Goal: Submit feedback/report problem: Submit feedback/report problem

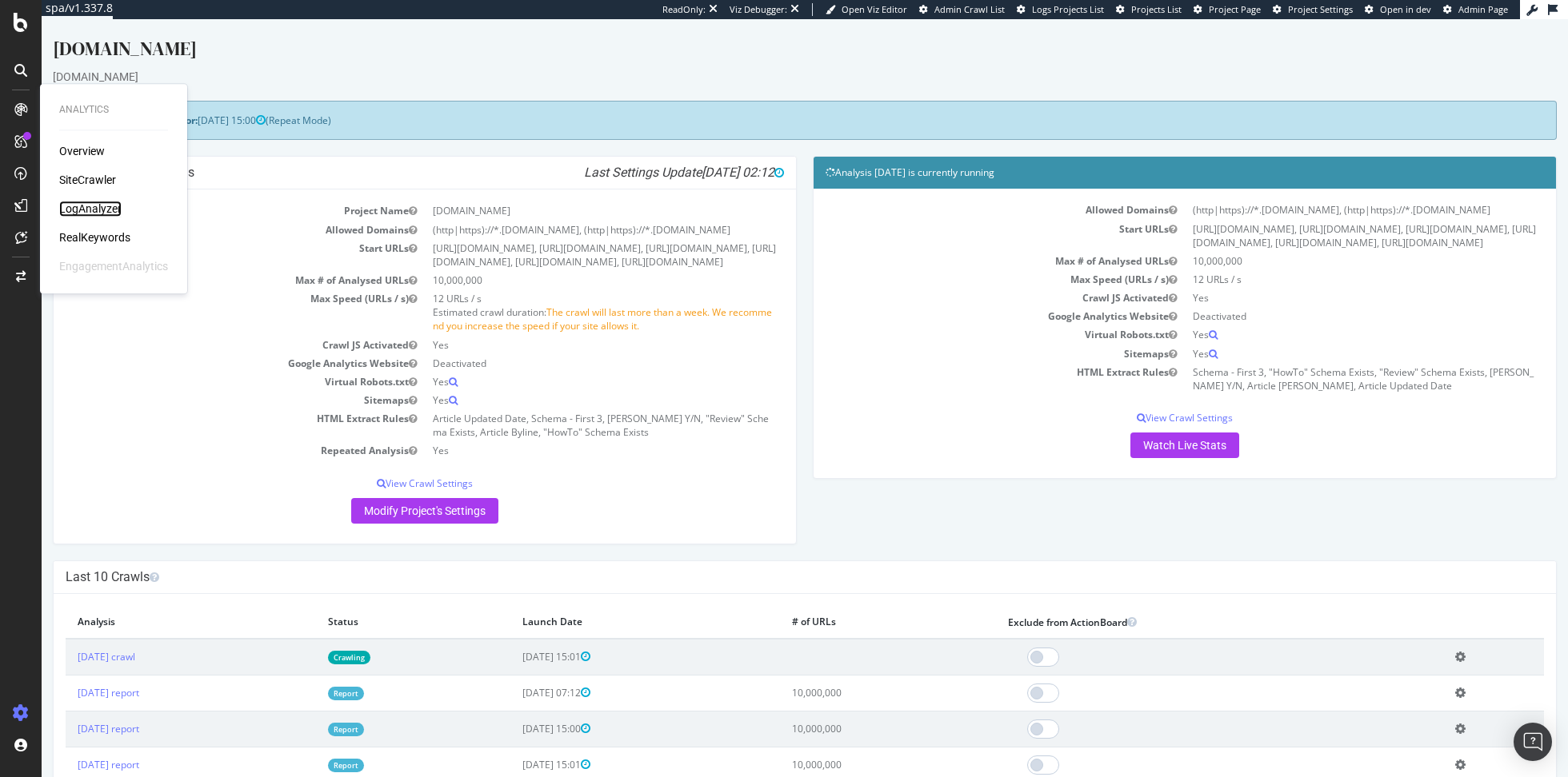
click at [90, 207] on div "LogAnalyzer" at bounding box center [90, 209] width 63 height 16
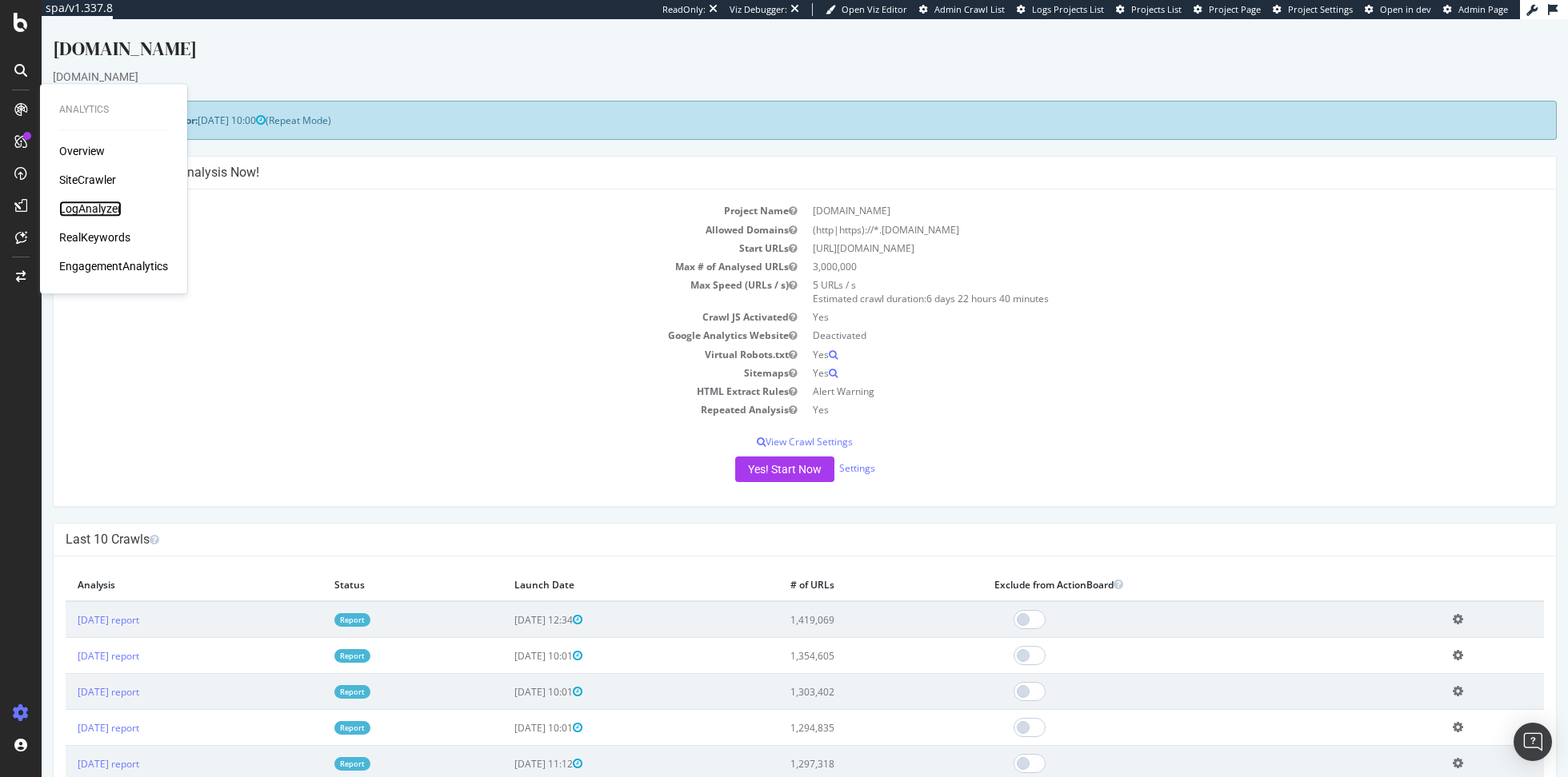
click at [115, 201] on div "LogAnalyzer" at bounding box center [90, 209] width 63 height 16
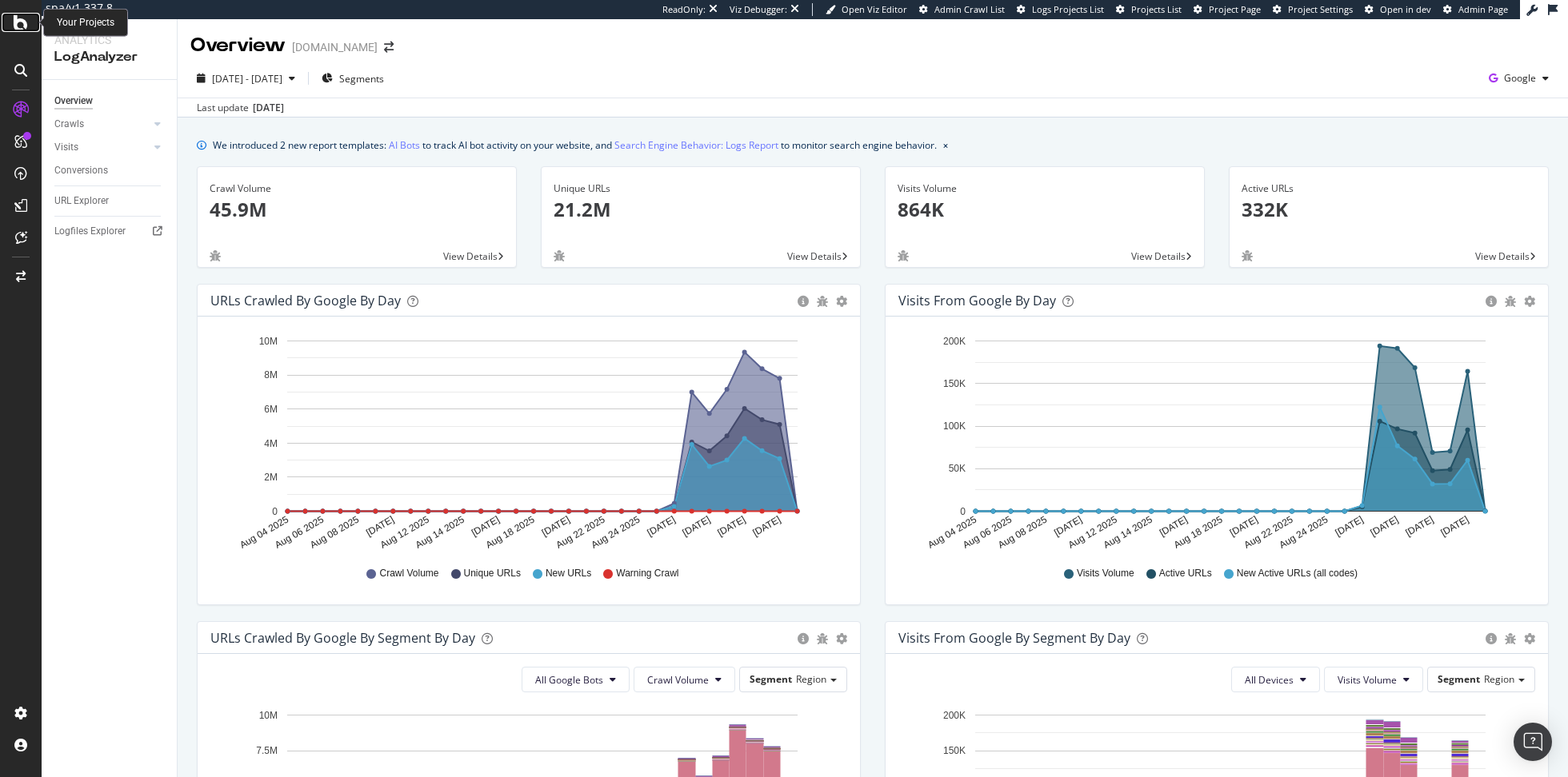
click at [11, 13] on div at bounding box center [21, 23] width 38 height 19
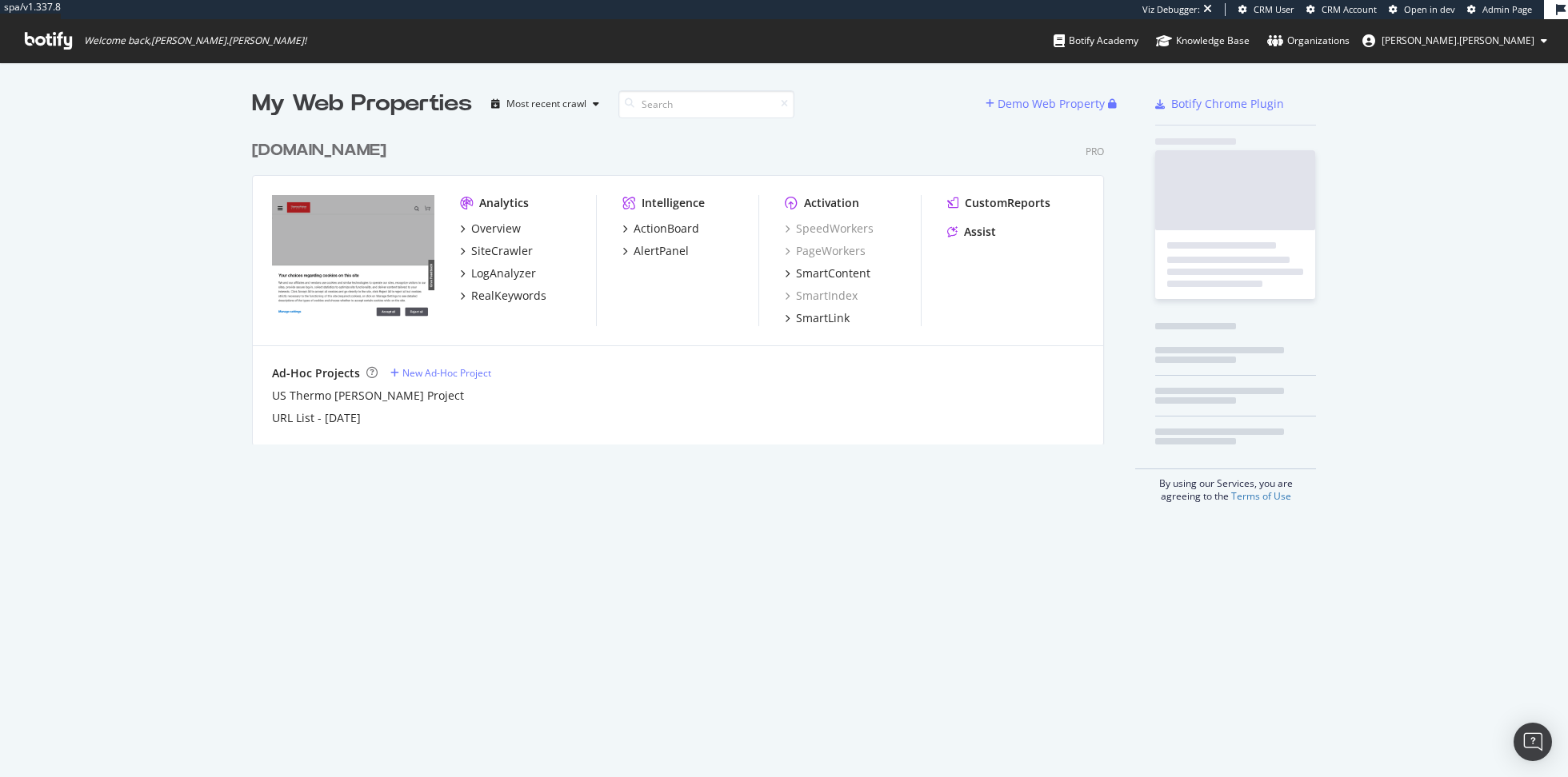
scroll to position [325, 864]
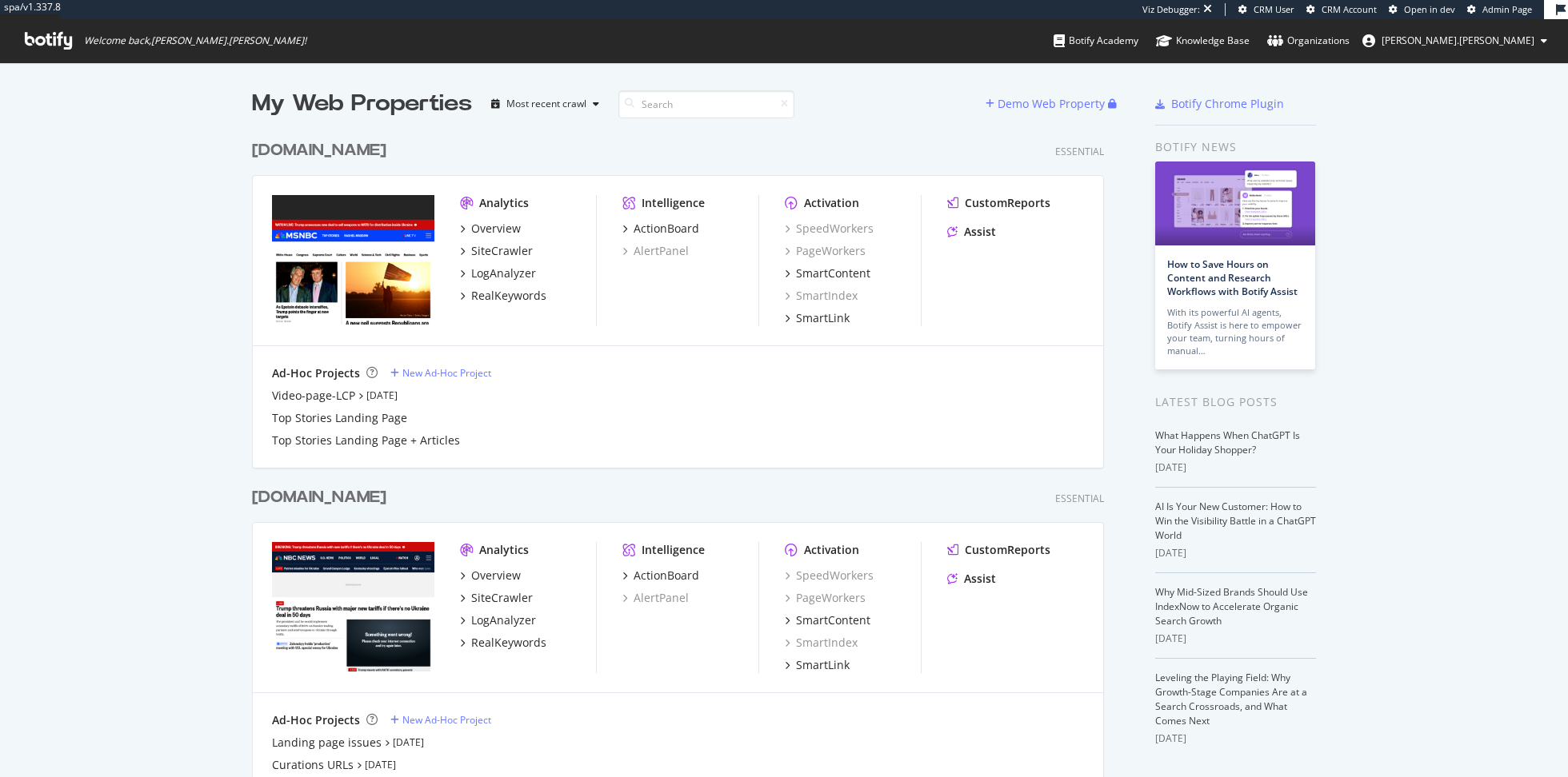
scroll to position [1445, 864]
click at [565, 591] on div "SiteCrawler" at bounding box center [528, 598] width 136 height 16
click at [522, 574] on div "Overview" at bounding box center [528, 575] width 136 height 16
click at [504, 578] on div "Overview" at bounding box center [496, 575] width 50 height 16
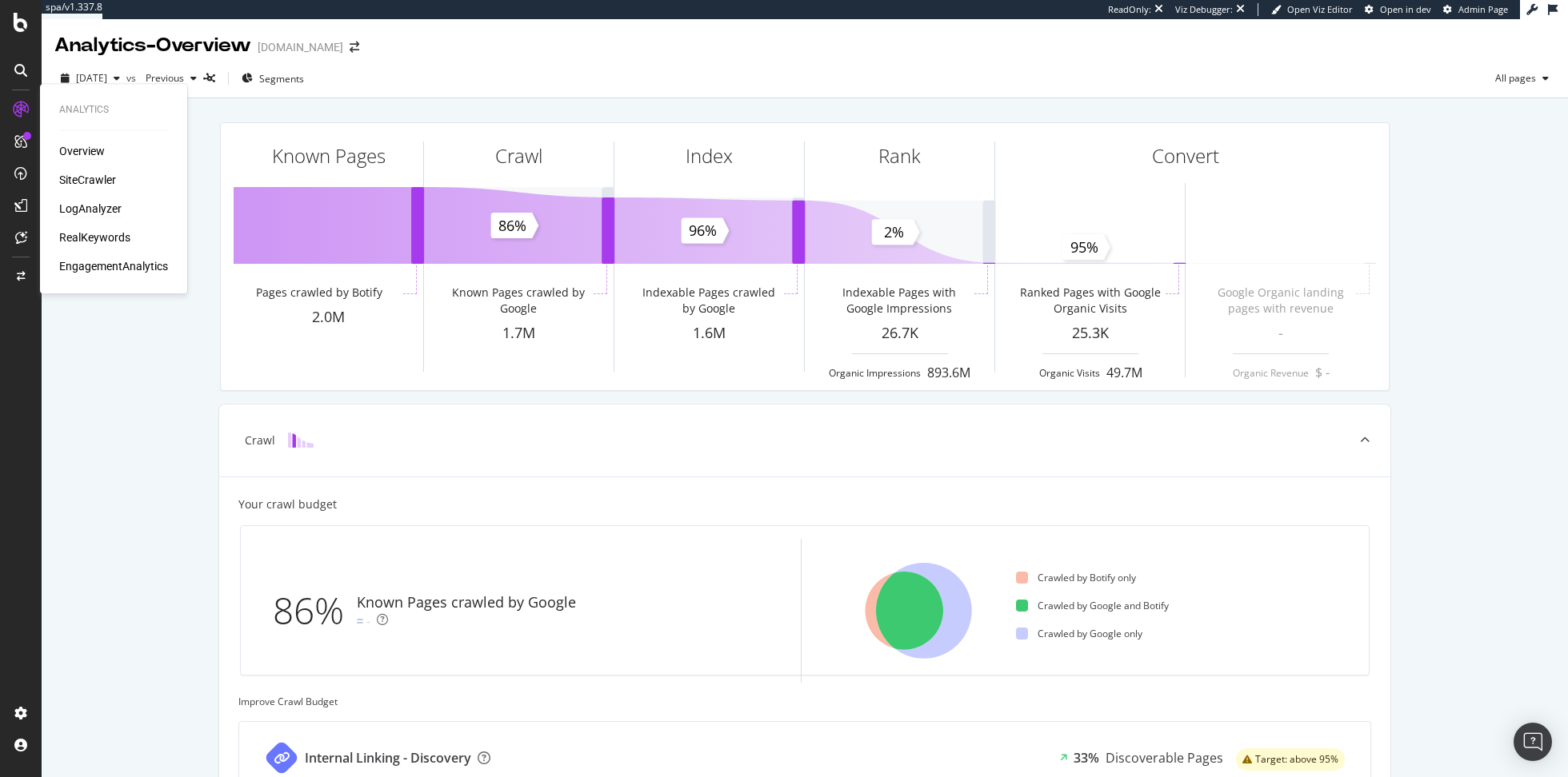
click at [85, 214] on div "LogAnalyzer" at bounding box center [90, 209] width 63 height 16
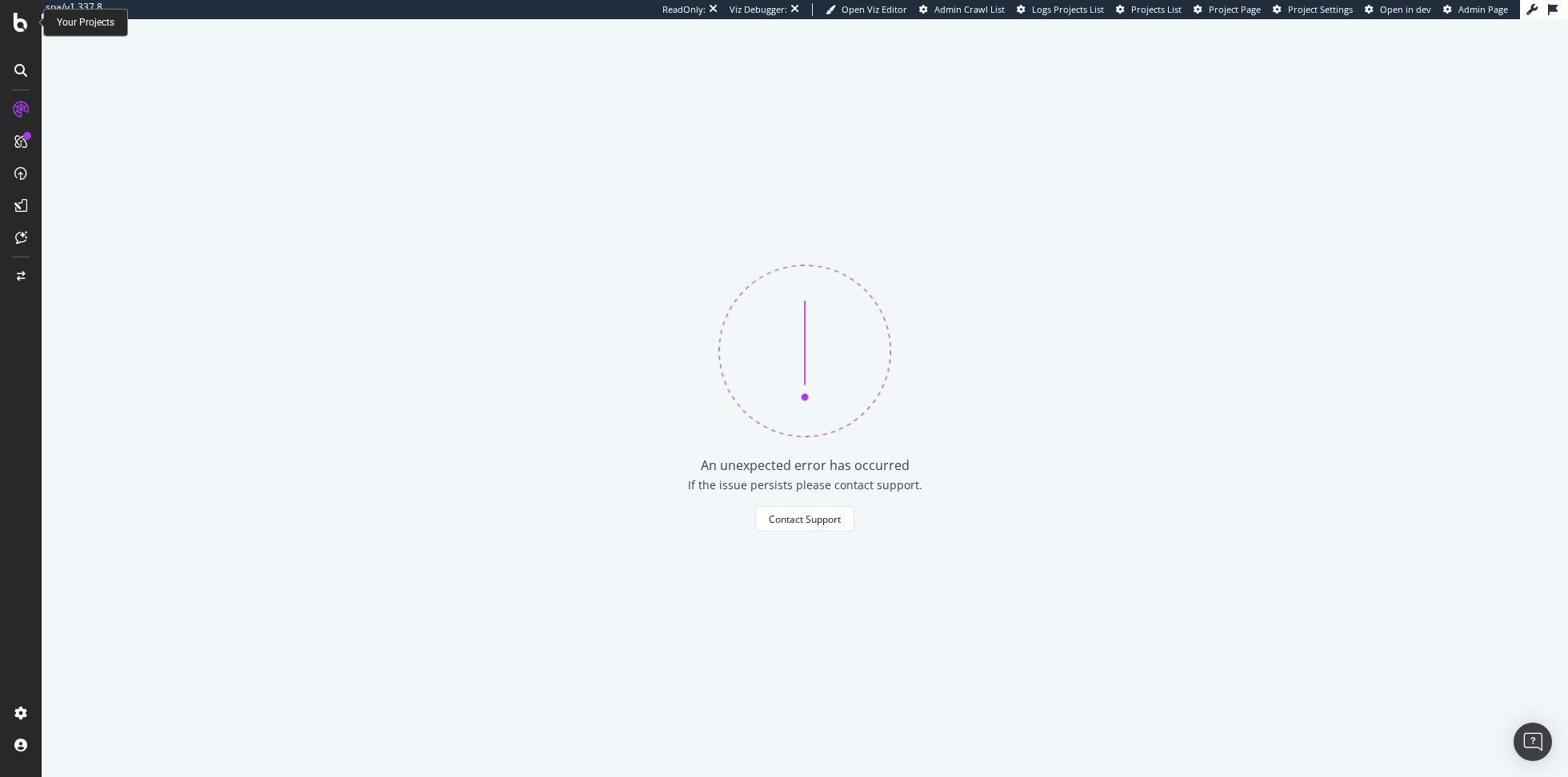
click at [10, 25] on div at bounding box center [21, 23] width 38 height 19
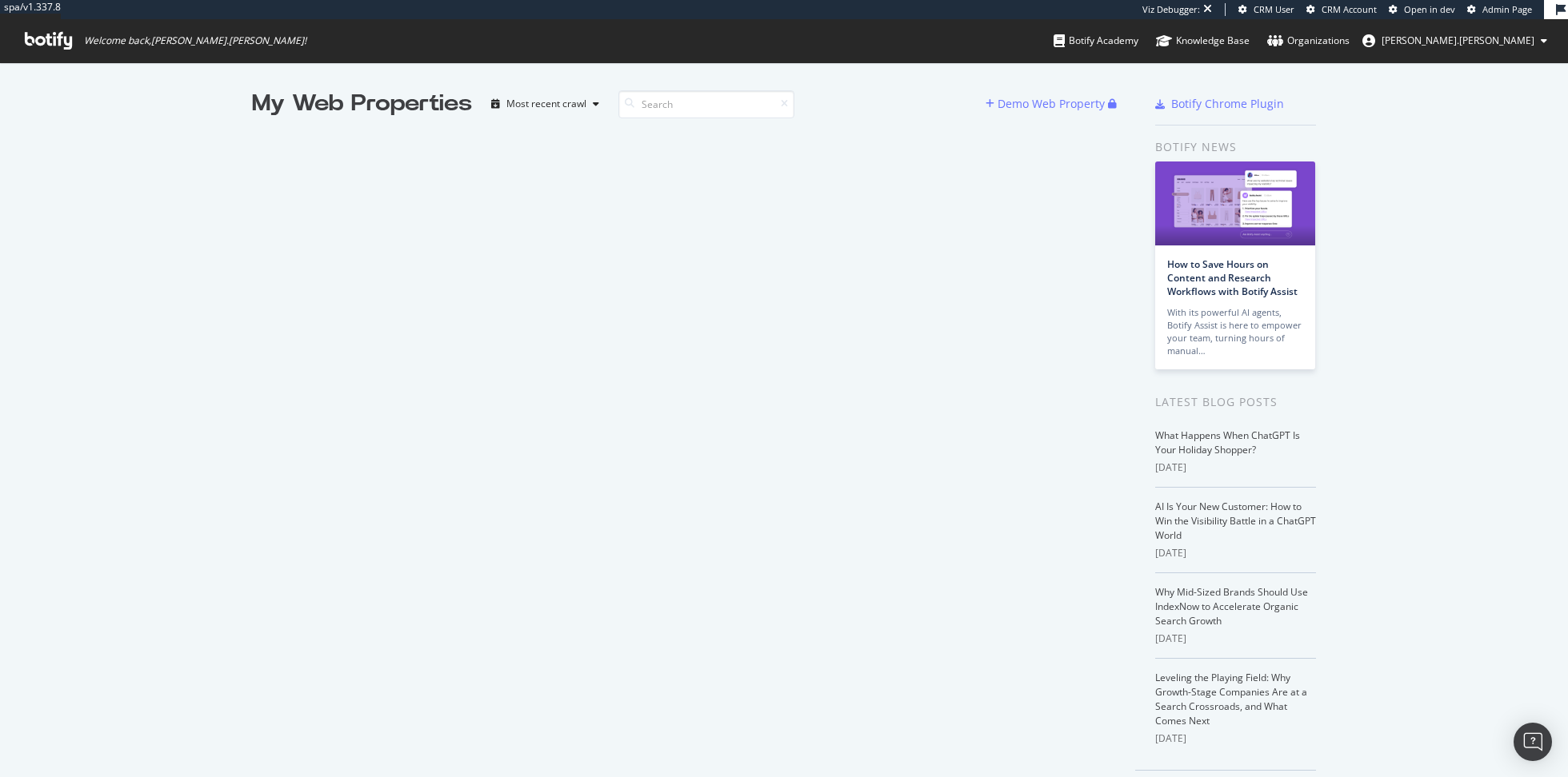
scroll to position [777, 1568]
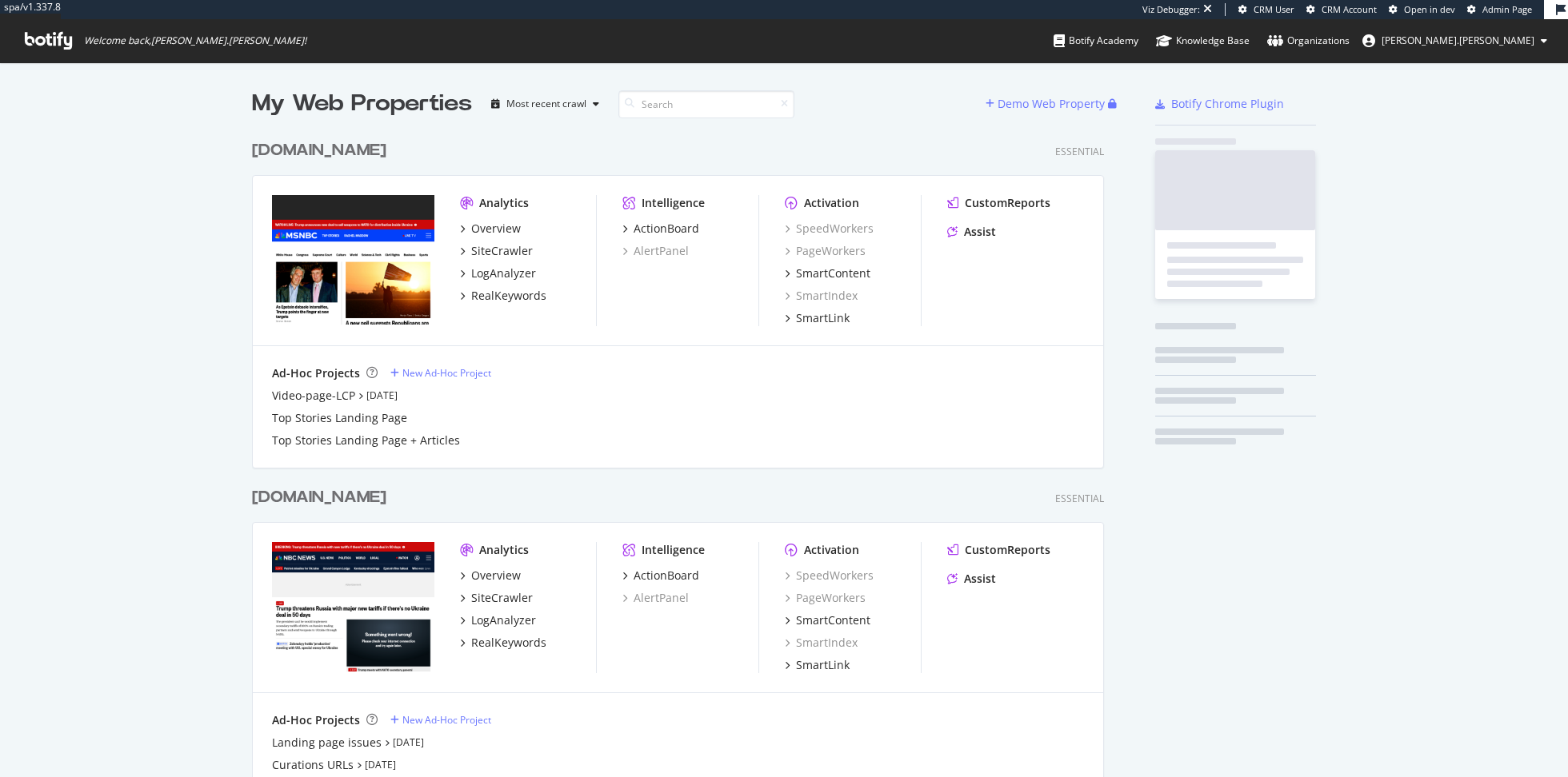
scroll to position [1445, 864]
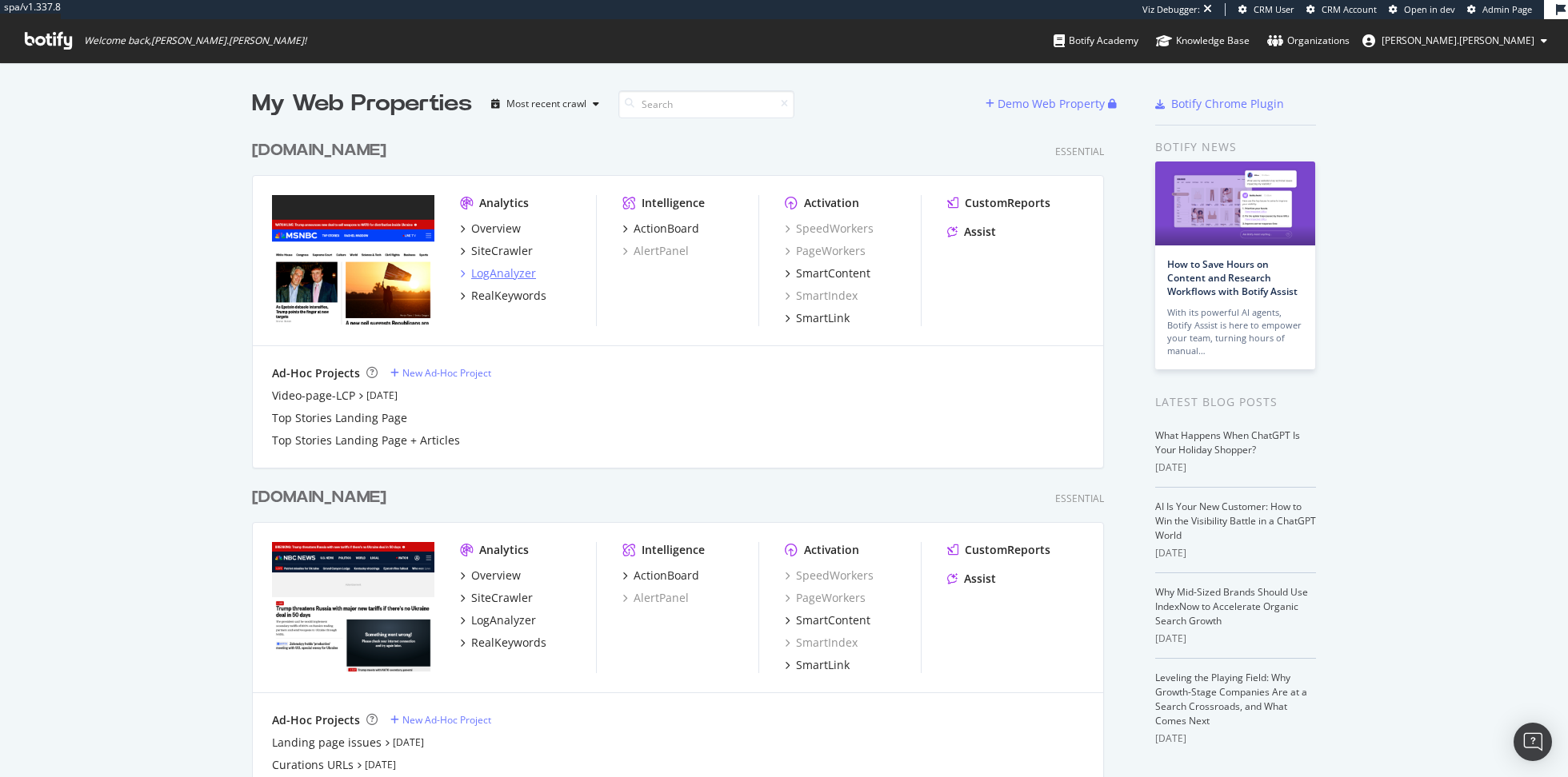
click at [510, 272] on div "LogAnalyzer" at bounding box center [504, 273] width 65 height 16
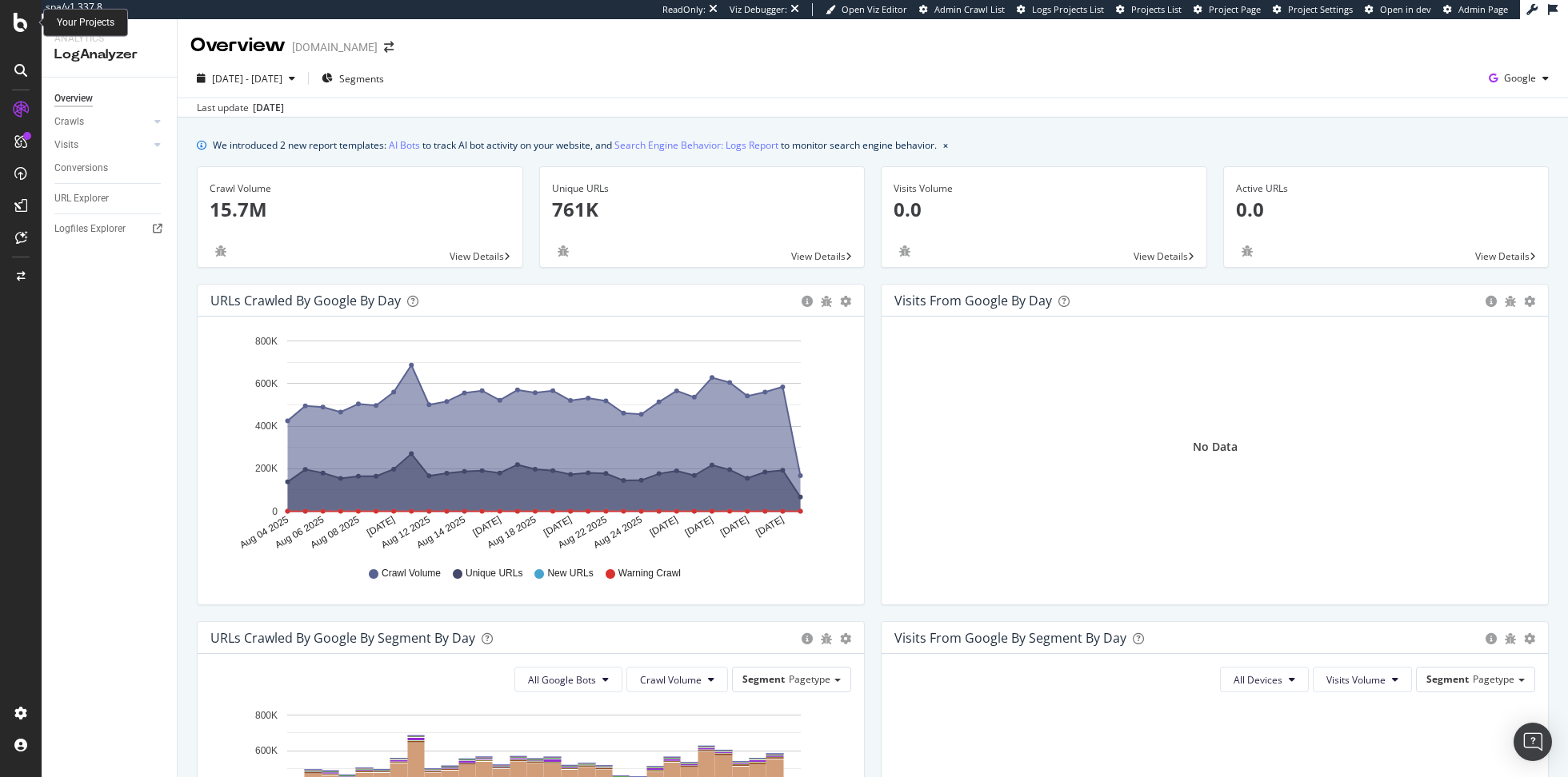
click at [15, 28] on icon at bounding box center [21, 23] width 15 height 19
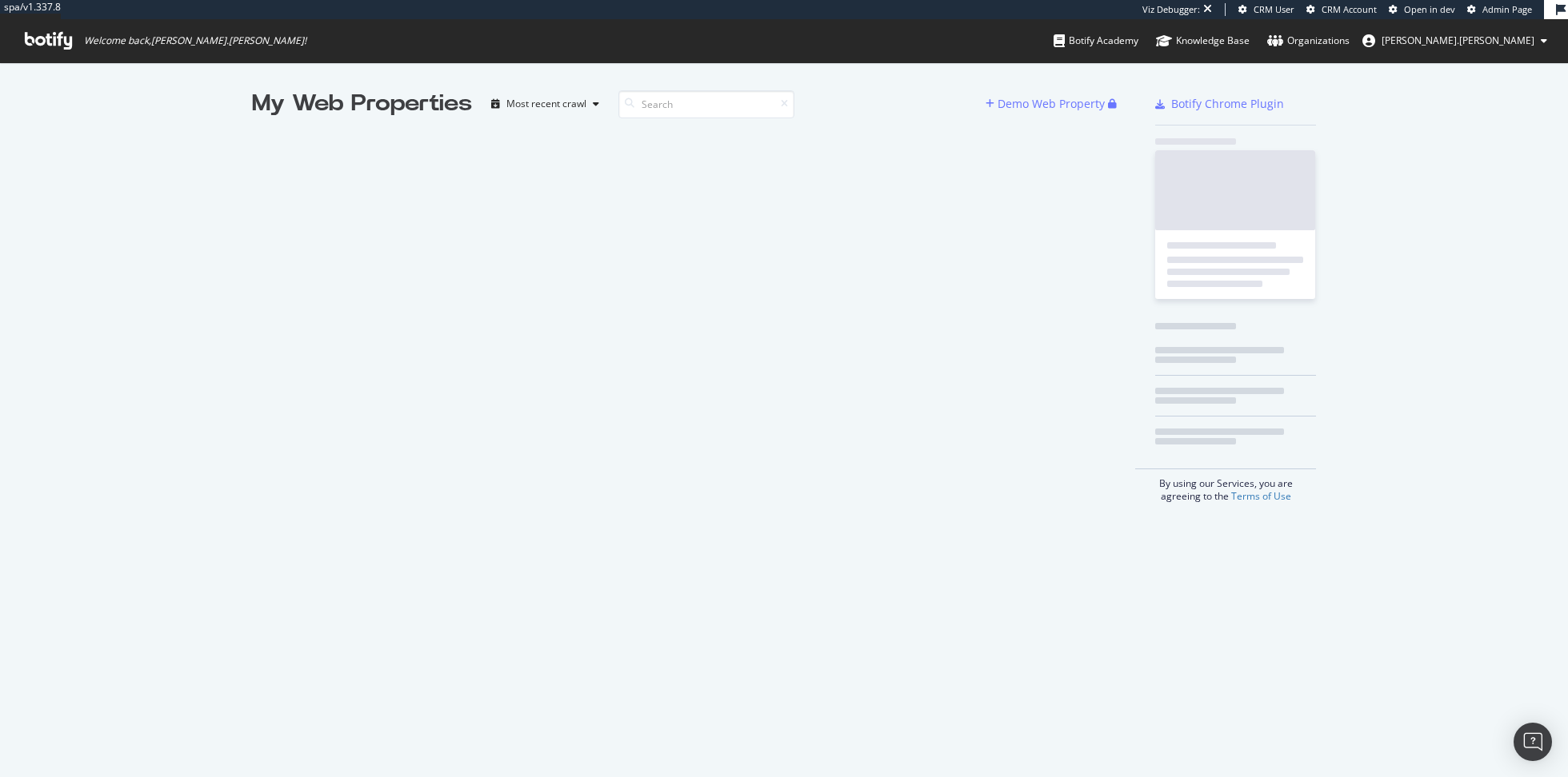
scroll to position [777, 1568]
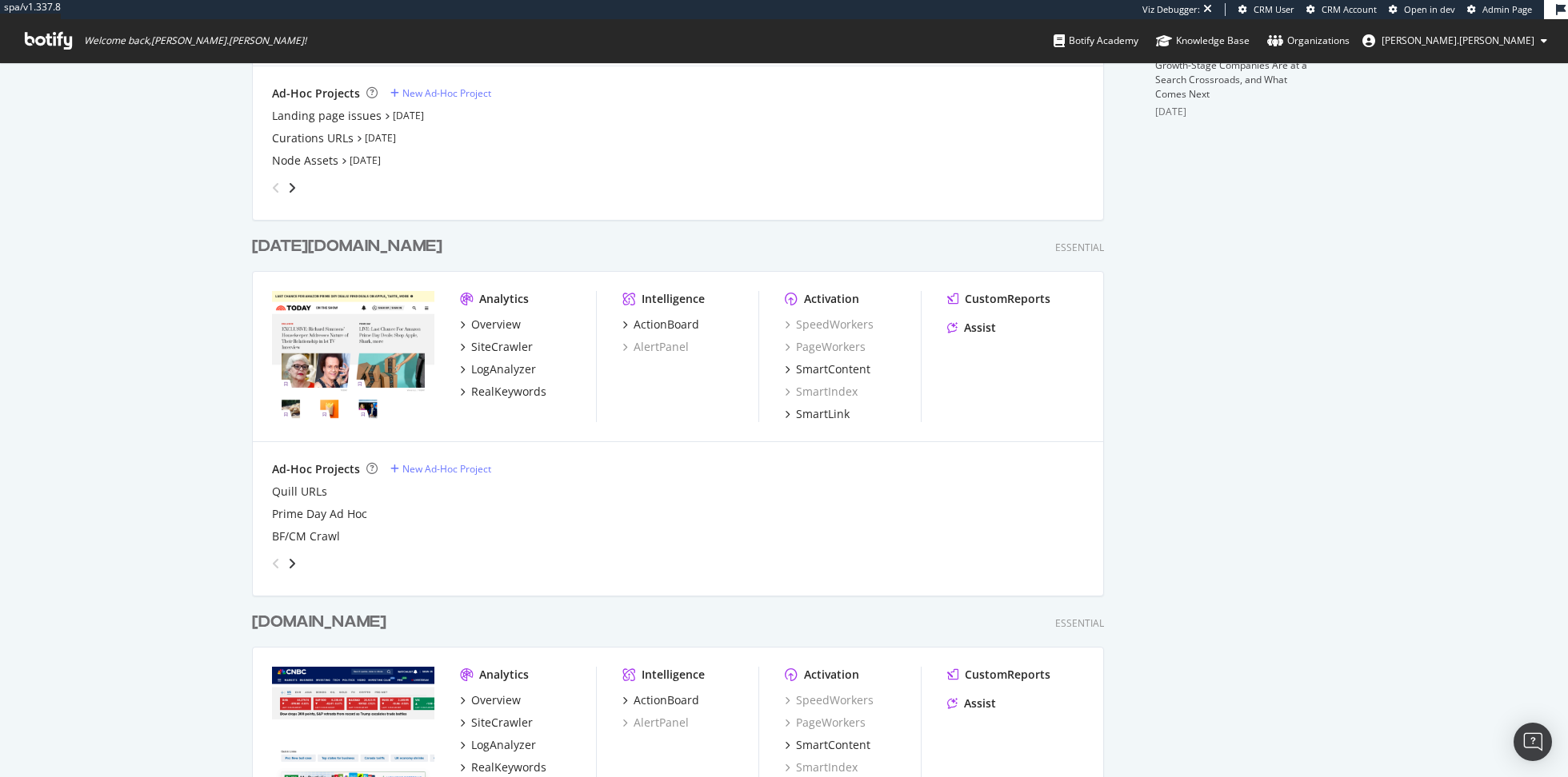
scroll to position [646, 0]
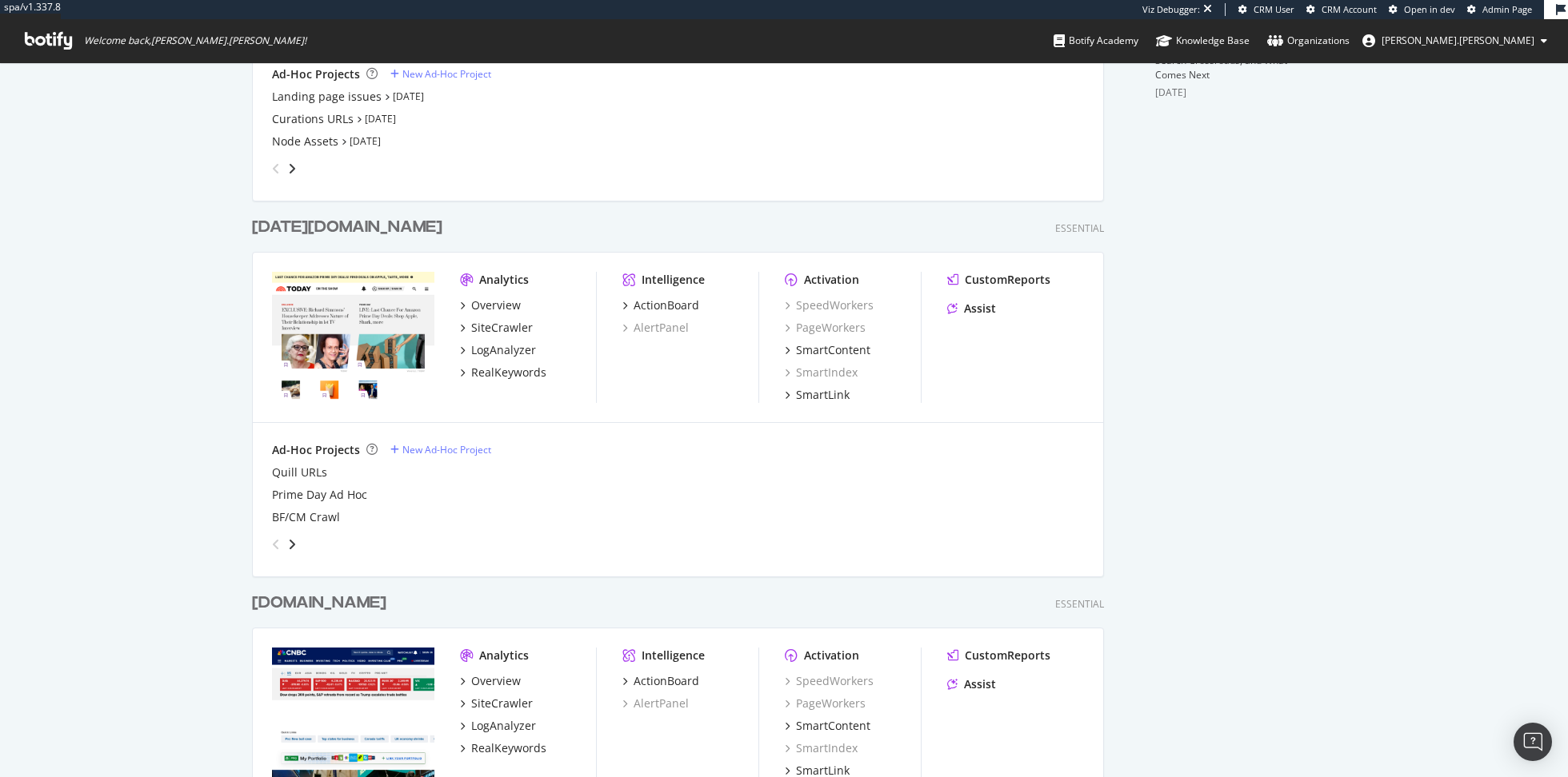
click at [502, 339] on div "Overview SiteCrawler LogAnalyzer RealKeywords" at bounding box center [528, 339] width 136 height 83
click at [502, 346] on div "LogAnalyzer" at bounding box center [504, 350] width 65 height 16
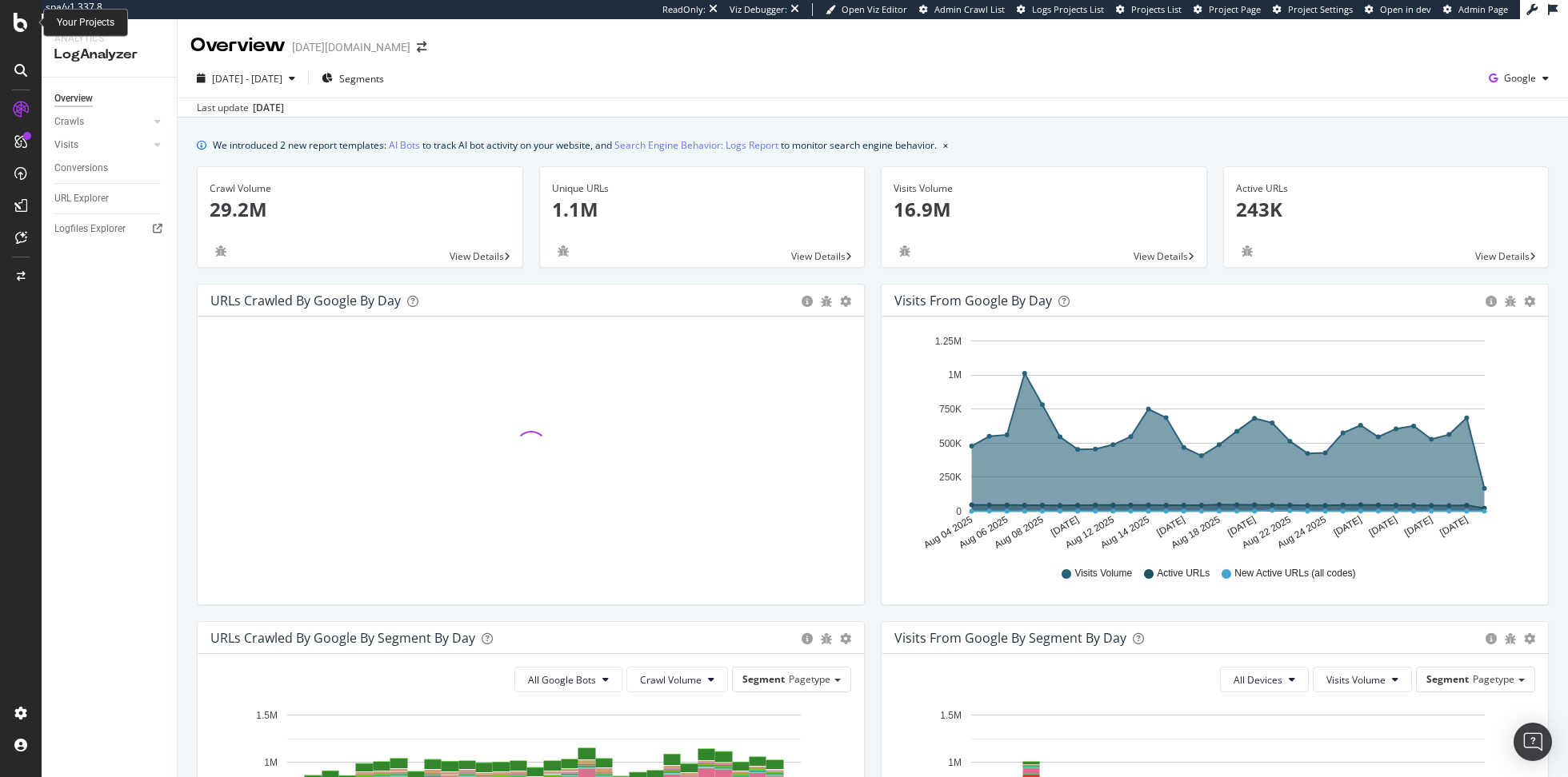
click at [25, 23] on icon at bounding box center [21, 23] width 15 height 19
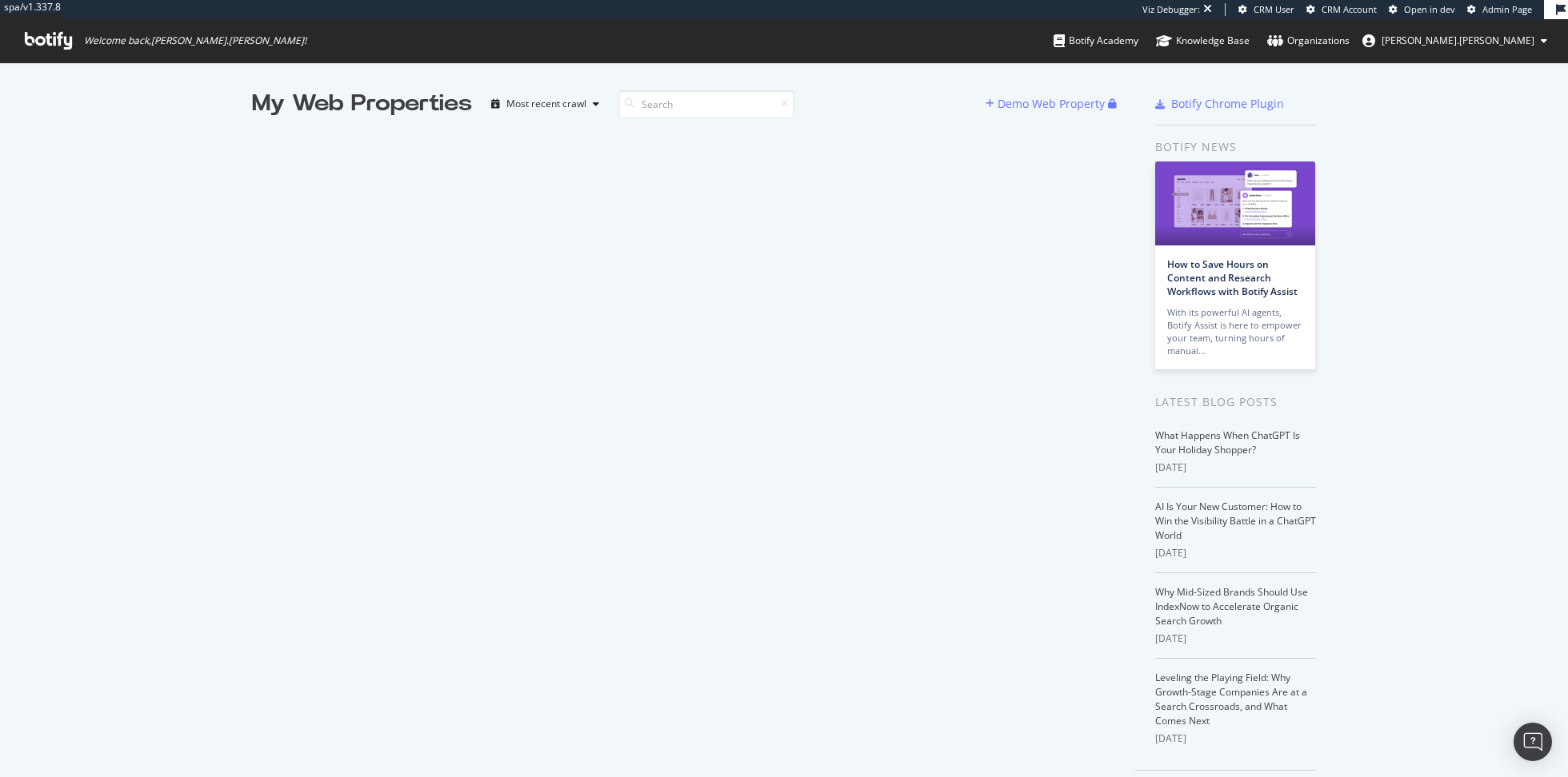
scroll to position [777, 1568]
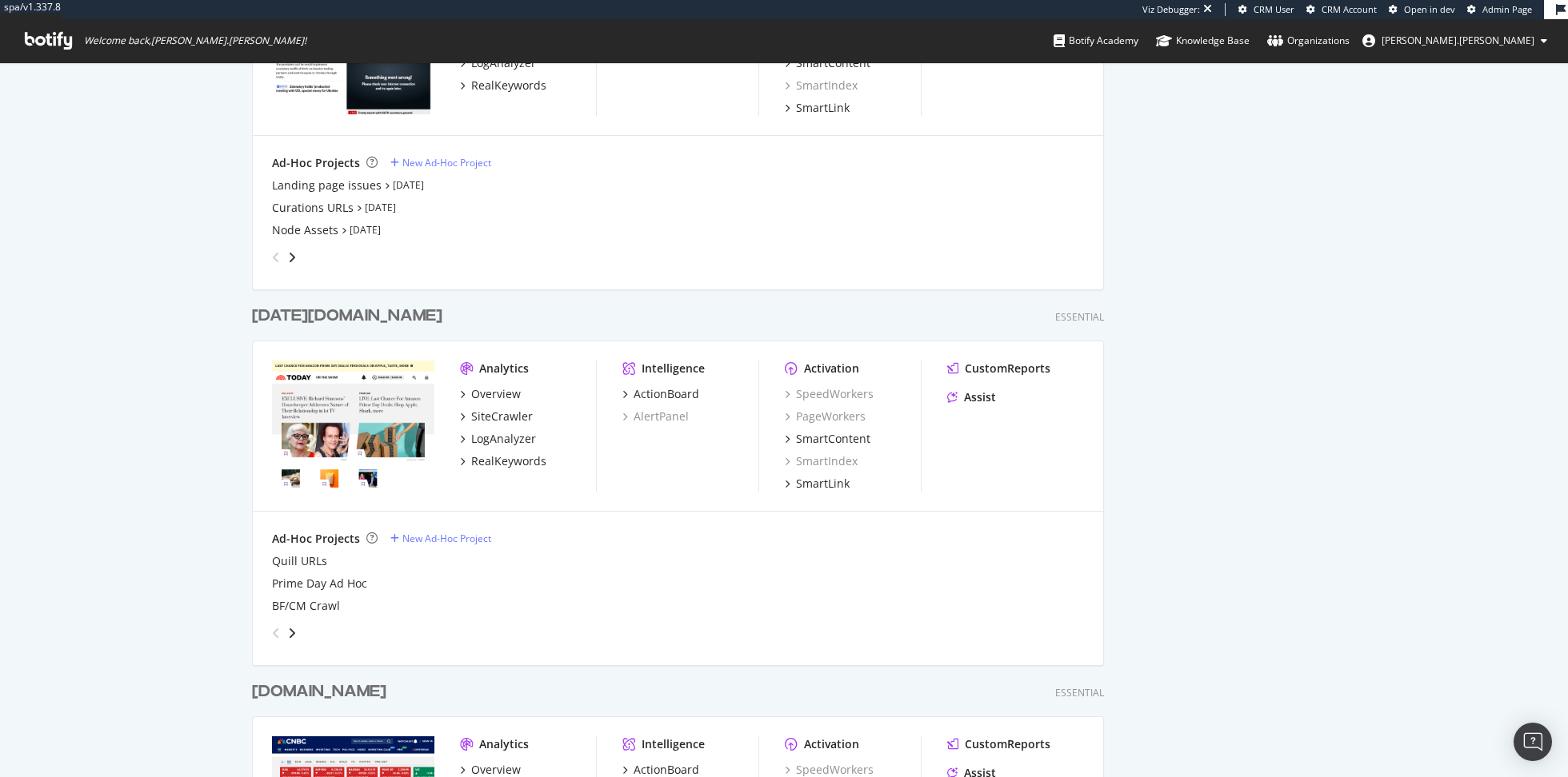
scroll to position [814, 0]
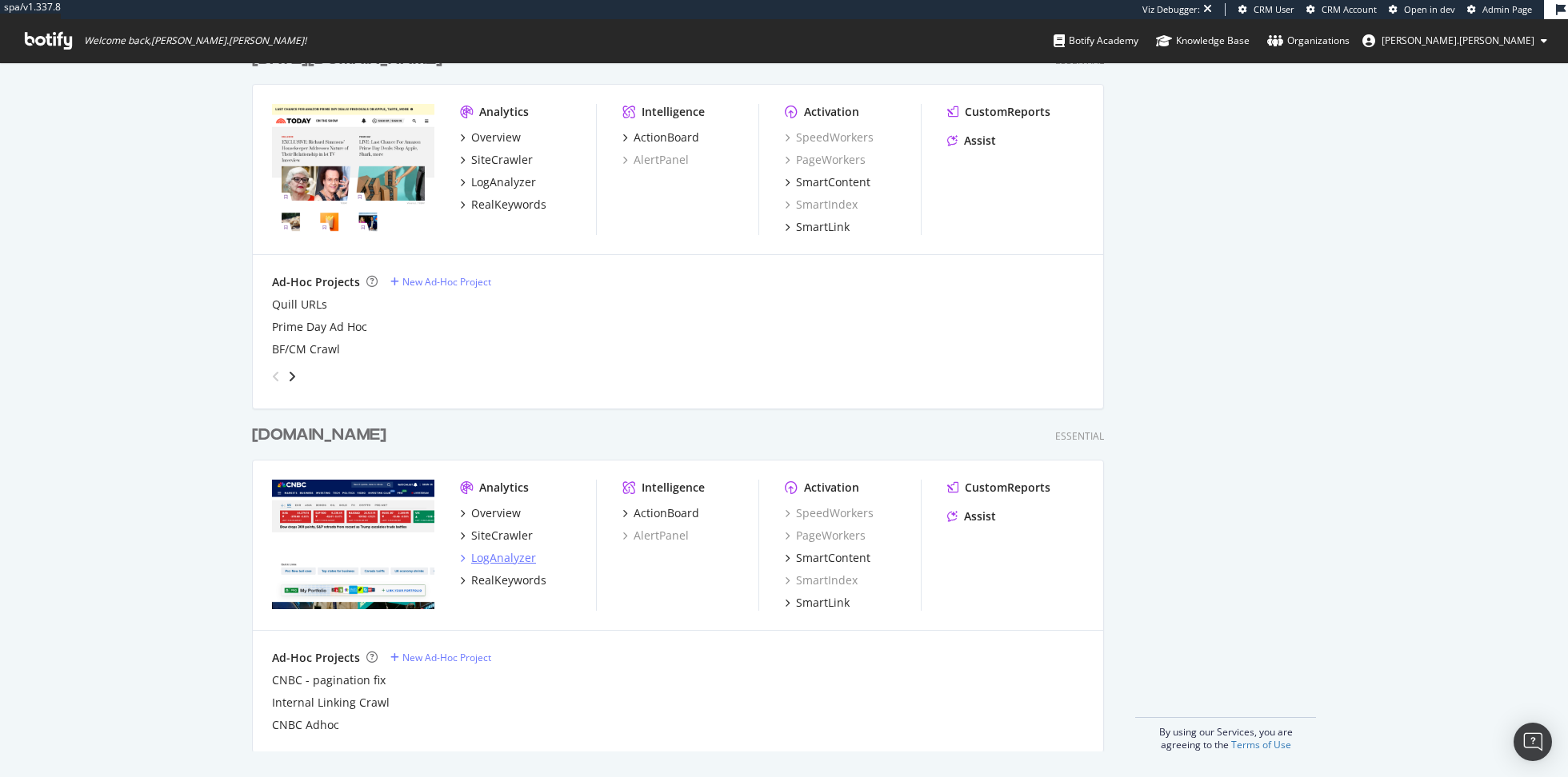
click at [497, 555] on div "LogAnalyzer" at bounding box center [504, 558] width 65 height 16
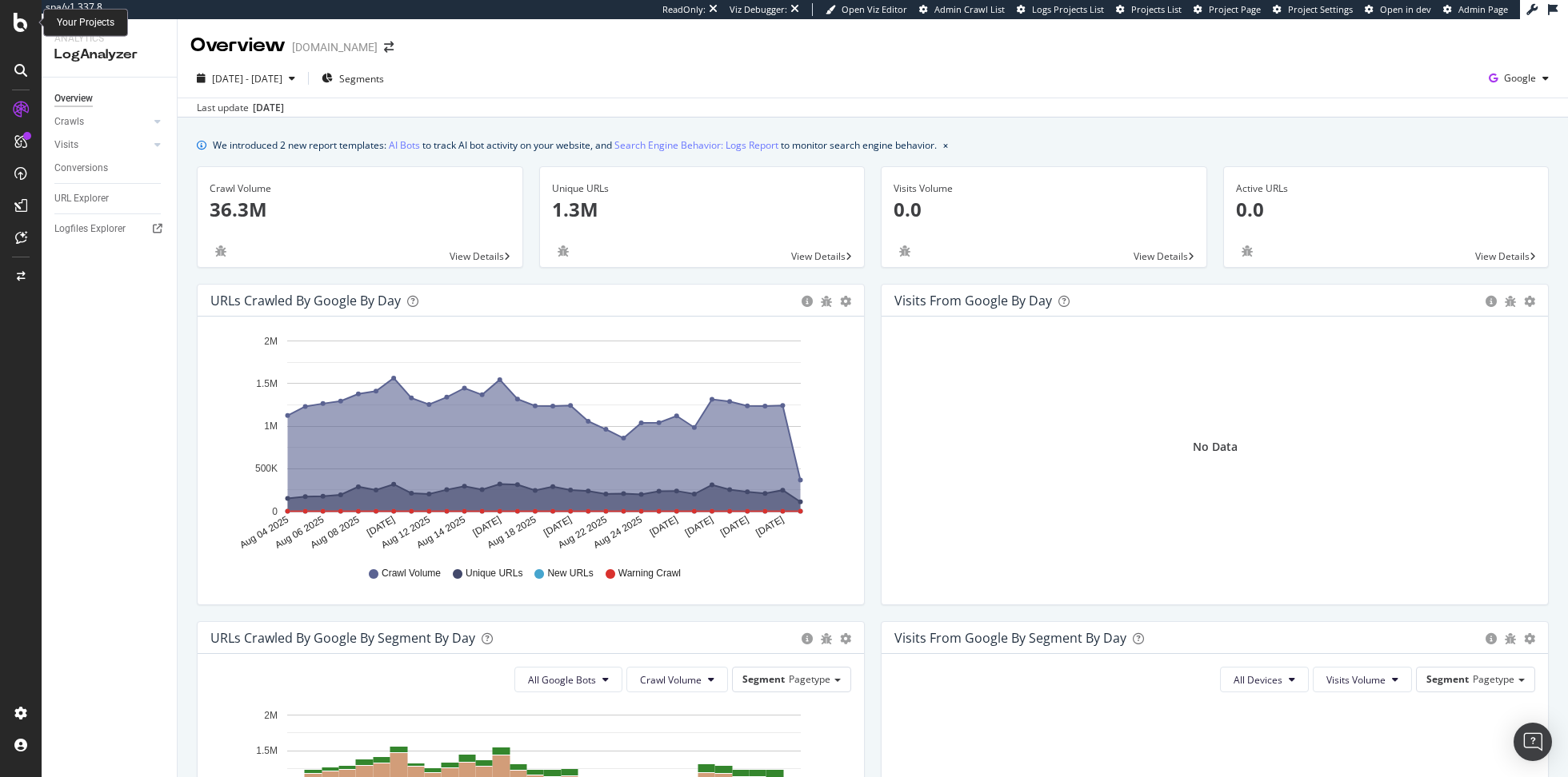
click at [23, 20] on icon at bounding box center [21, 23] width 15 height 19
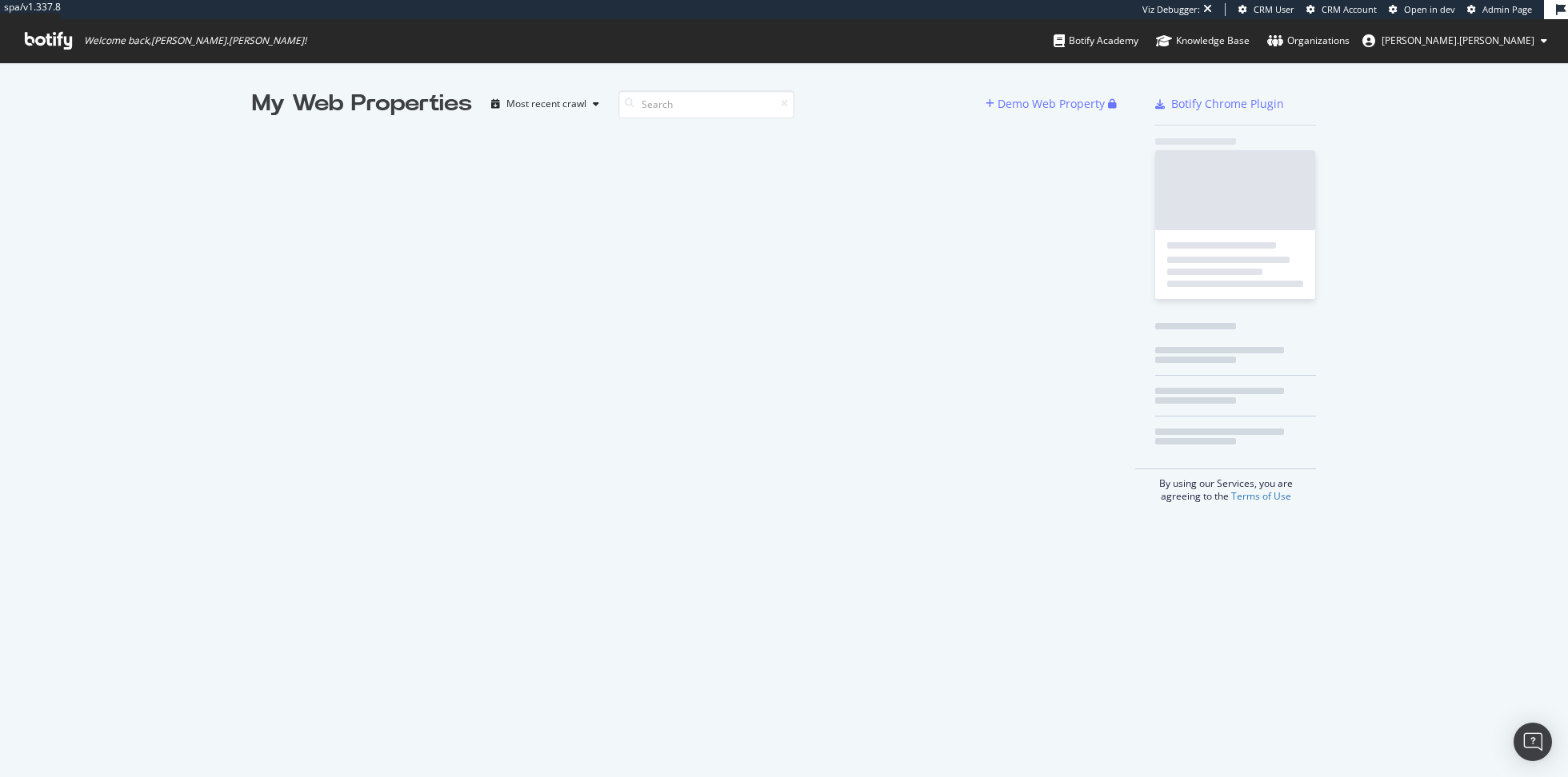
scroll to position [777, 1568]
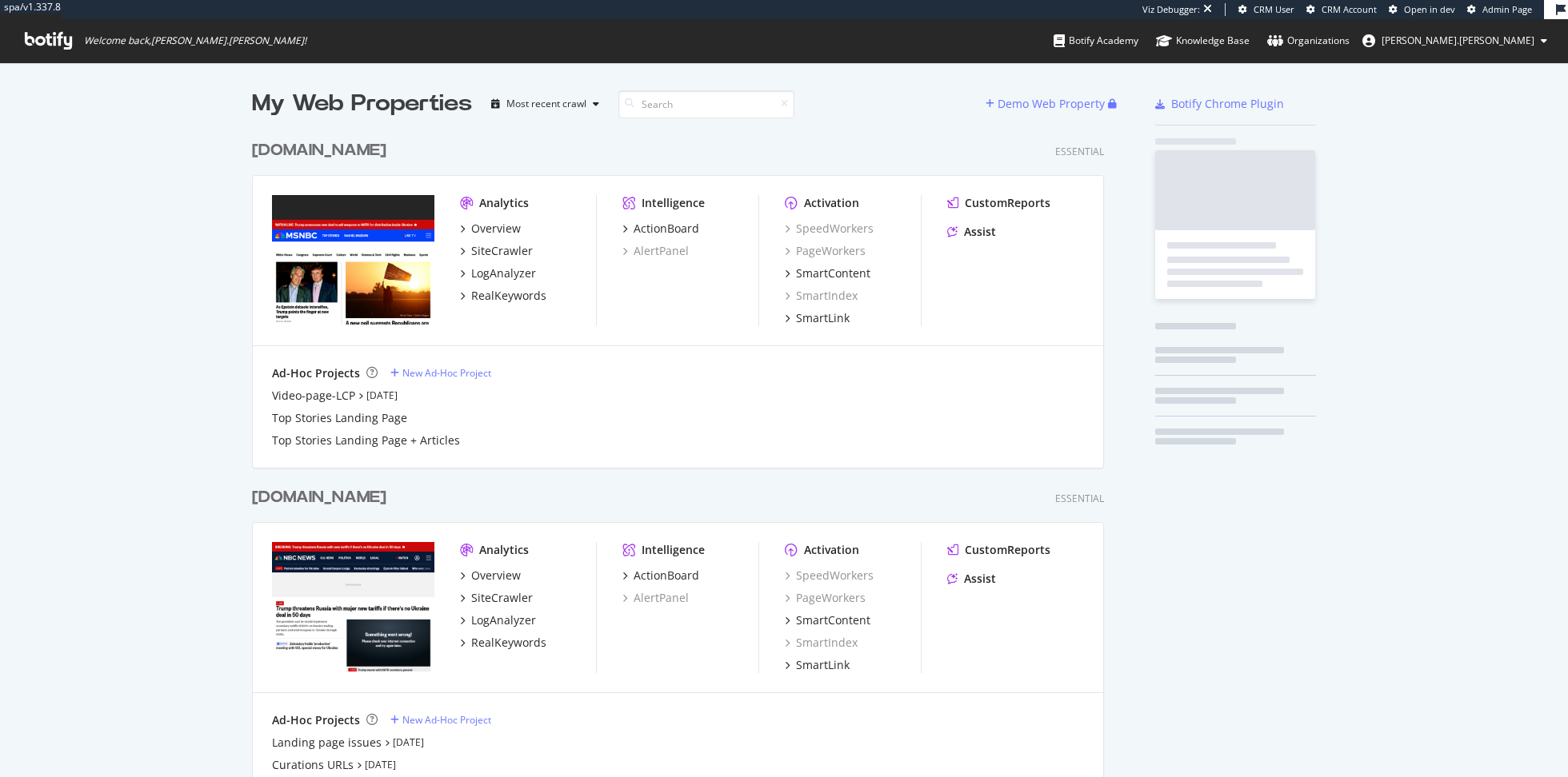
scroll to position [1445, 864]
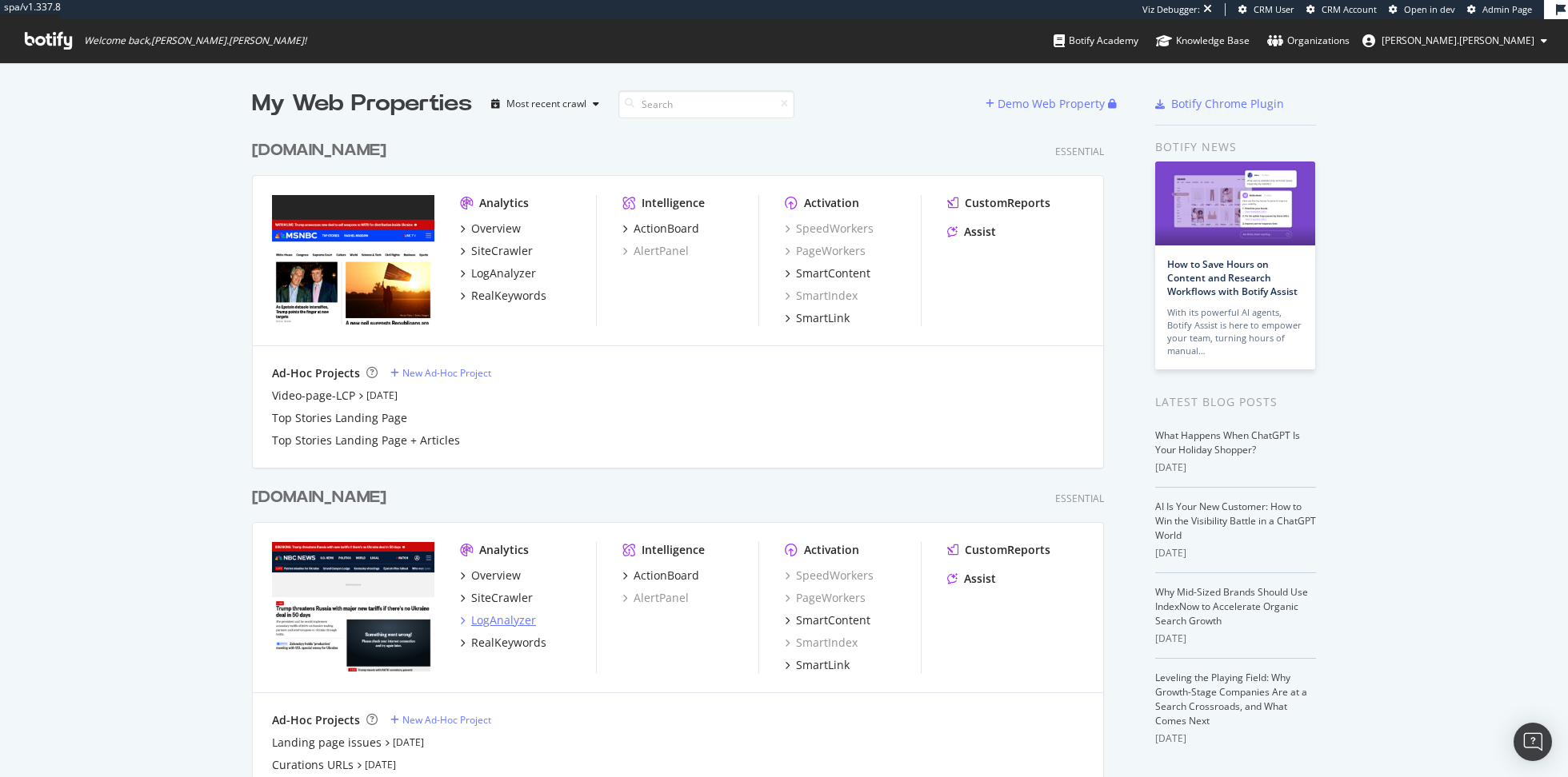
click at [503, 622] on div "LogAnalyzer" at bounding box center [504, 621] width 65 height 16
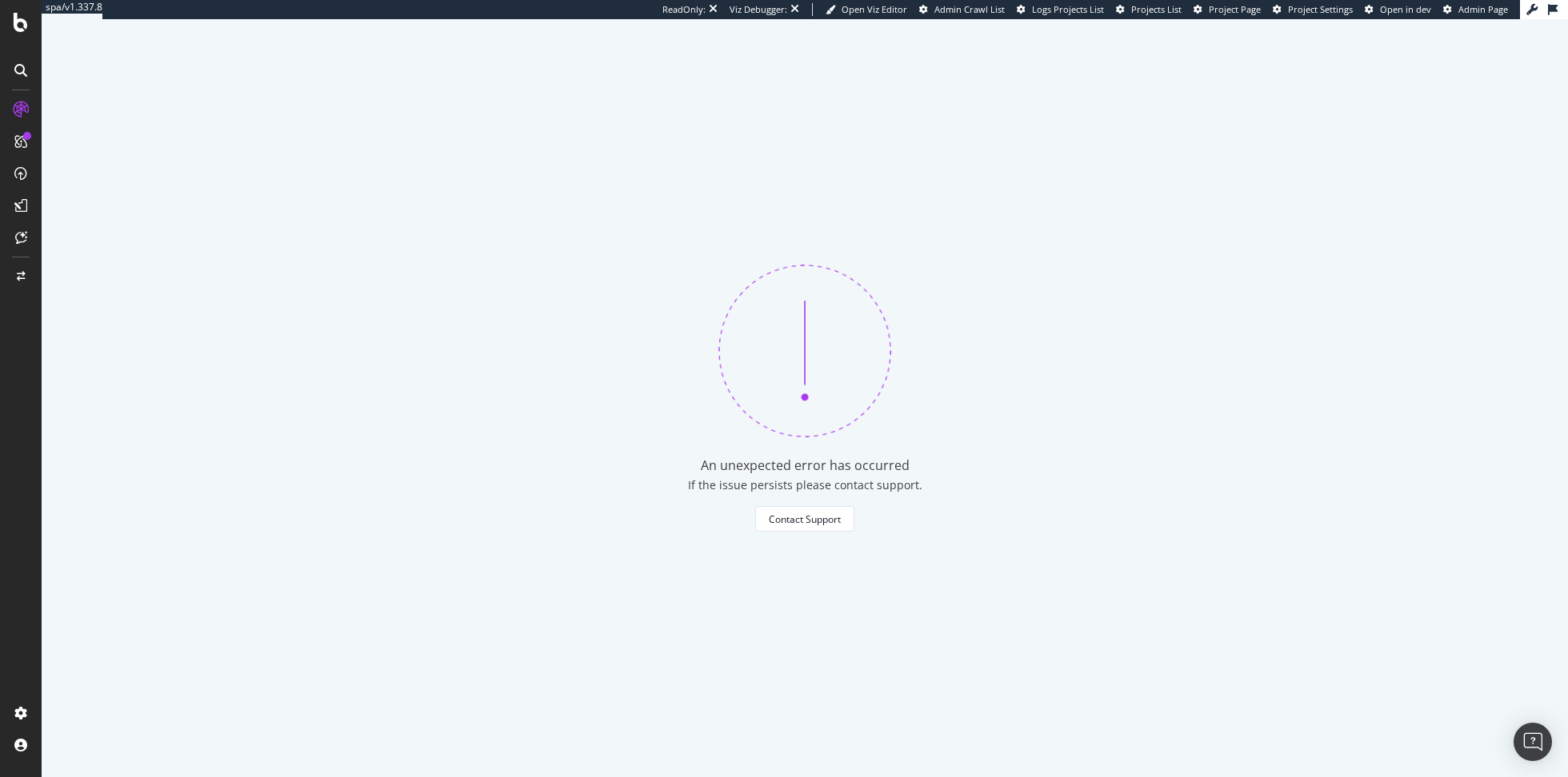
click at [610, 361] on div "An unexpected error has occurred If the issue persists please contact support. …" at bounding box center [804, 398] width 1526 height 758
click at [91, 181] on div "ActionBoard" at bounding box center [90, 183] width 63 height 16
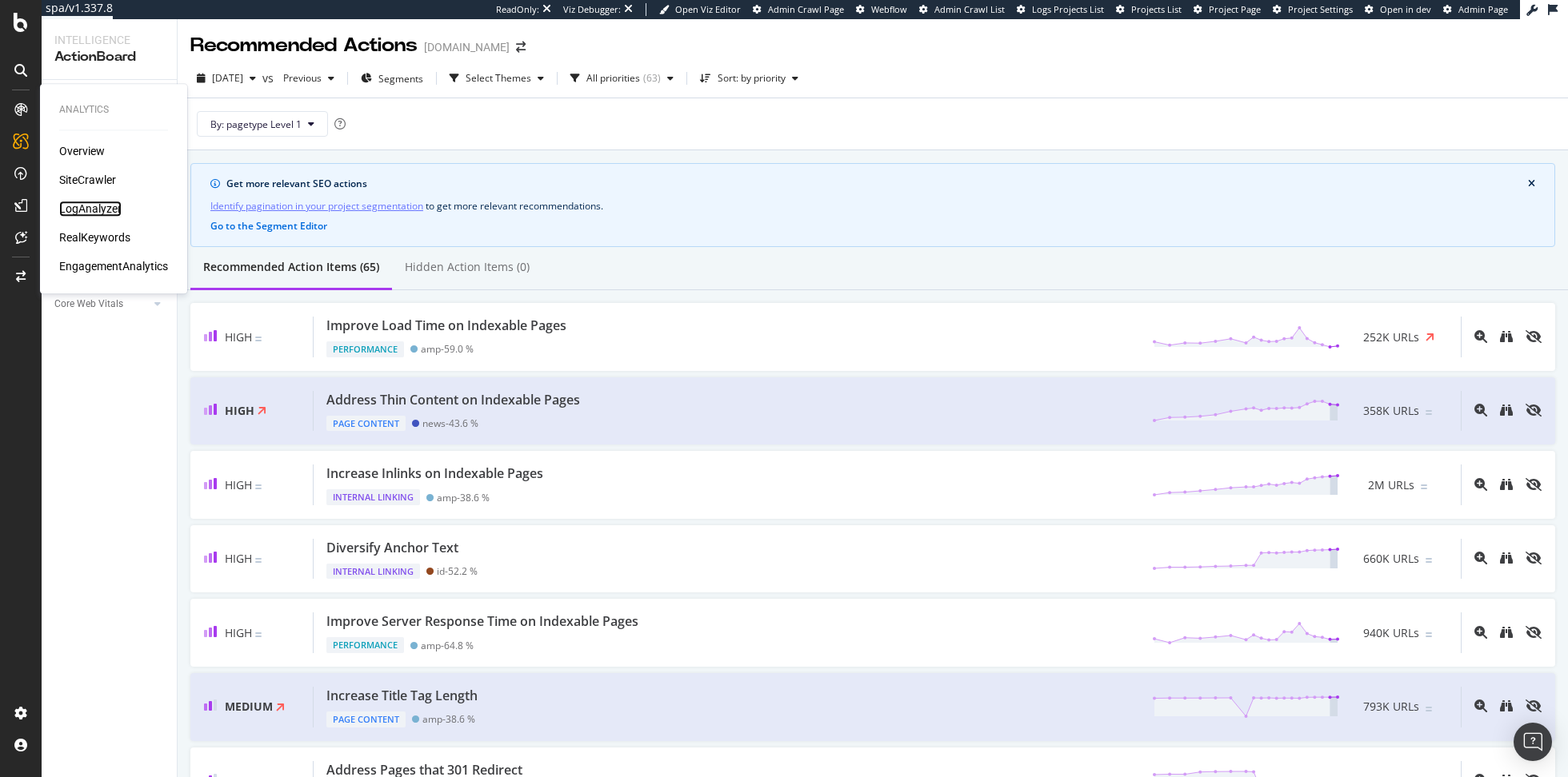
click at [106, 206] on div "LogAnalyzer" at bounding box center [90, 209] width 63 height 16
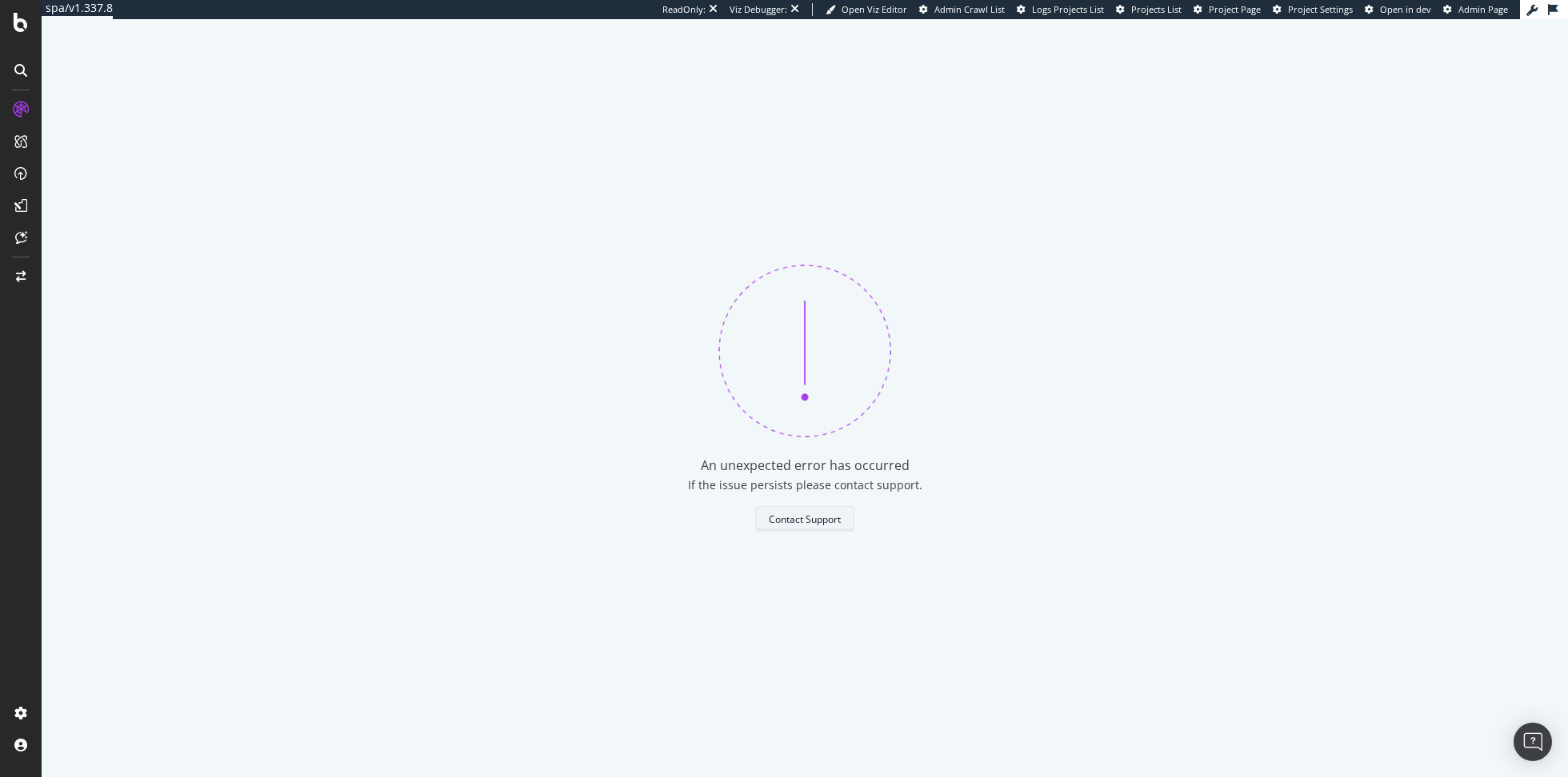
click at [809, 515] on div "Contact Support" at bounding box center [804, 520] width 72 height 14
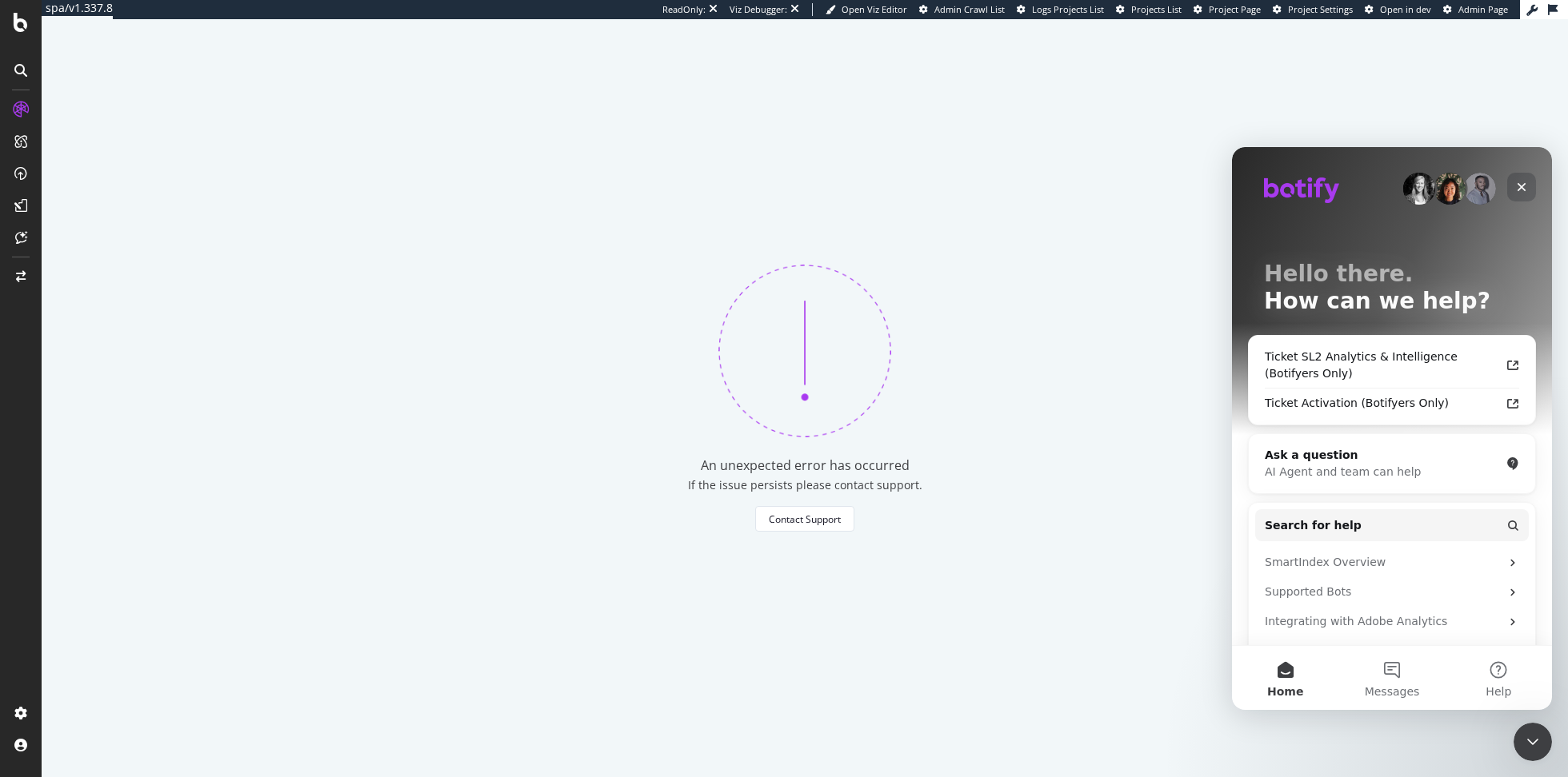
click at [1526, 184] on icon "Close" at bounding box center [1522, 187] width 13 height 13
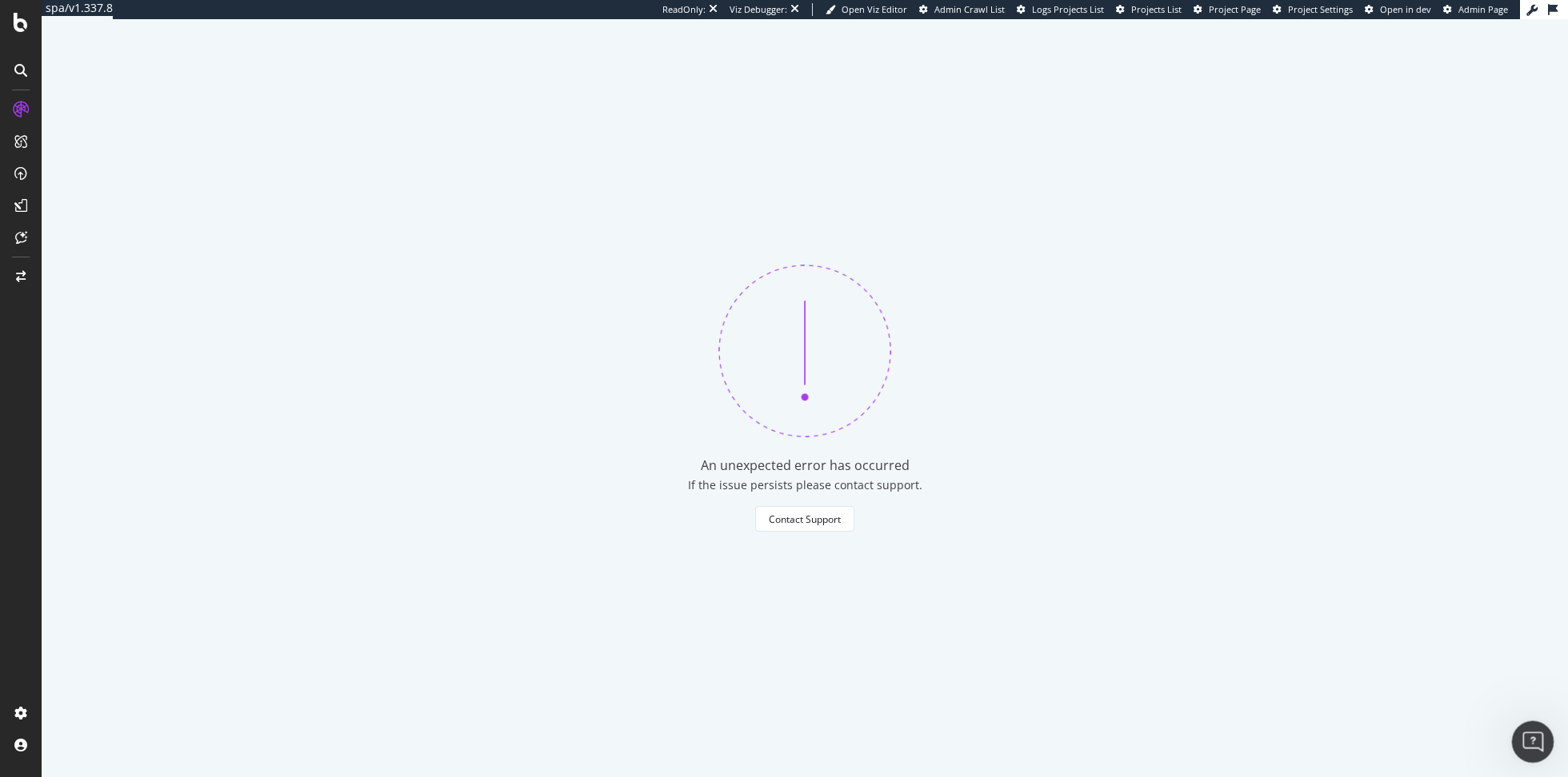
click at [1531, 737] on icon "Open Intercom Messenger" at bounding box center [1531, 740] width 26 height 26
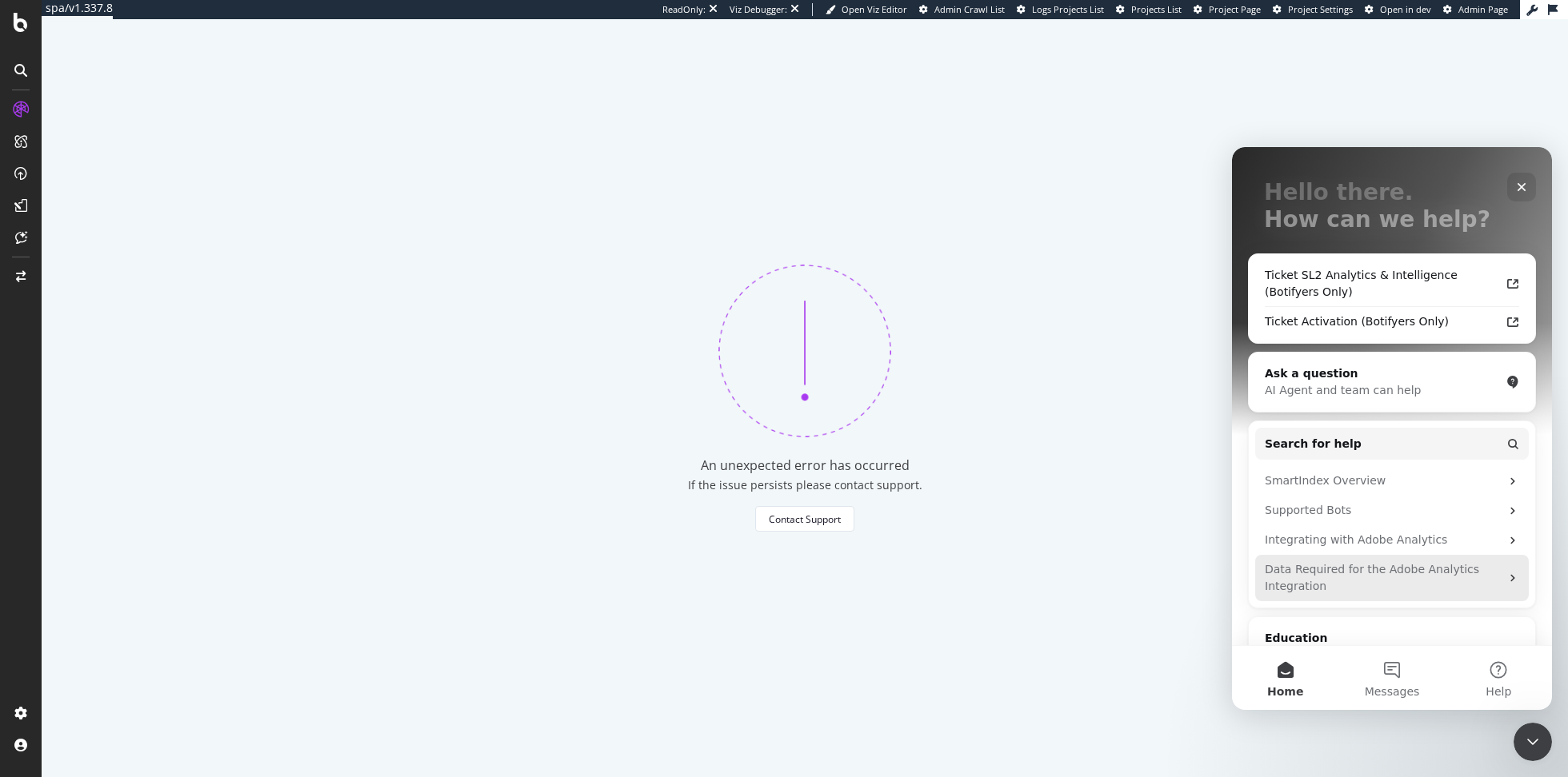
scroll to position [70, 0]
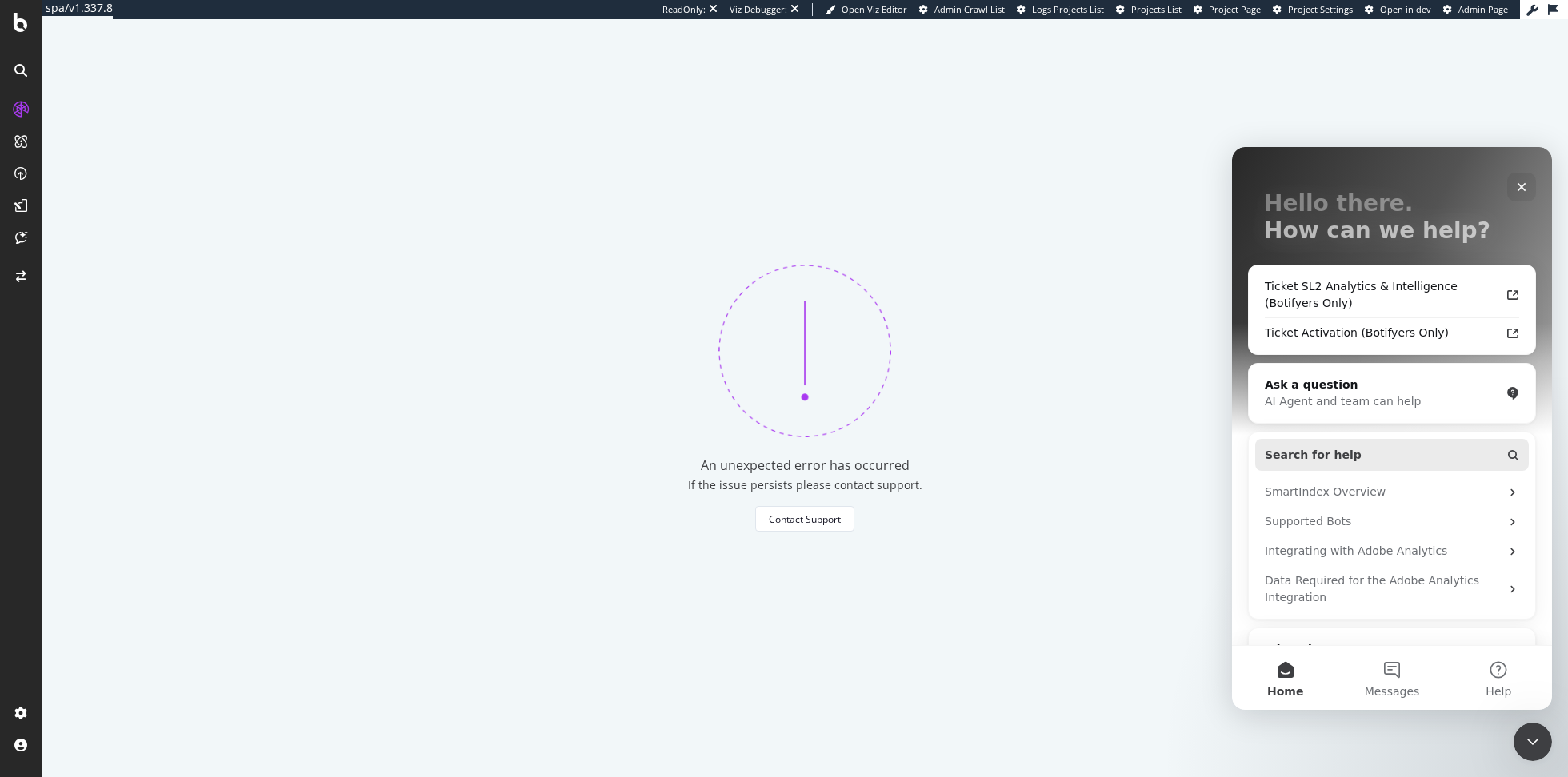
click at [1351, 455] on button "Search for help" at bounding box center [1392, 455] width 274 height 32
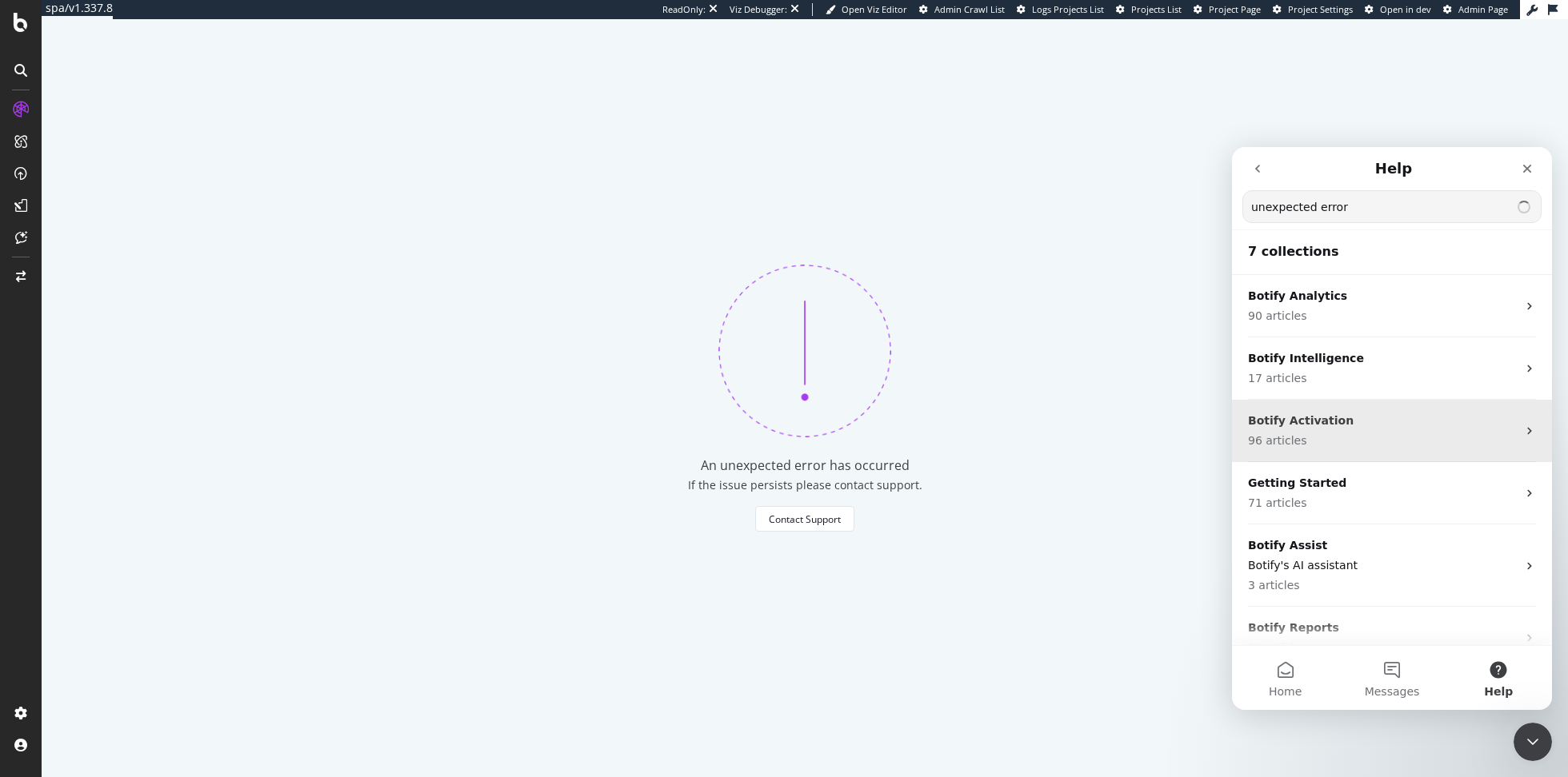
type input "unexpected error"
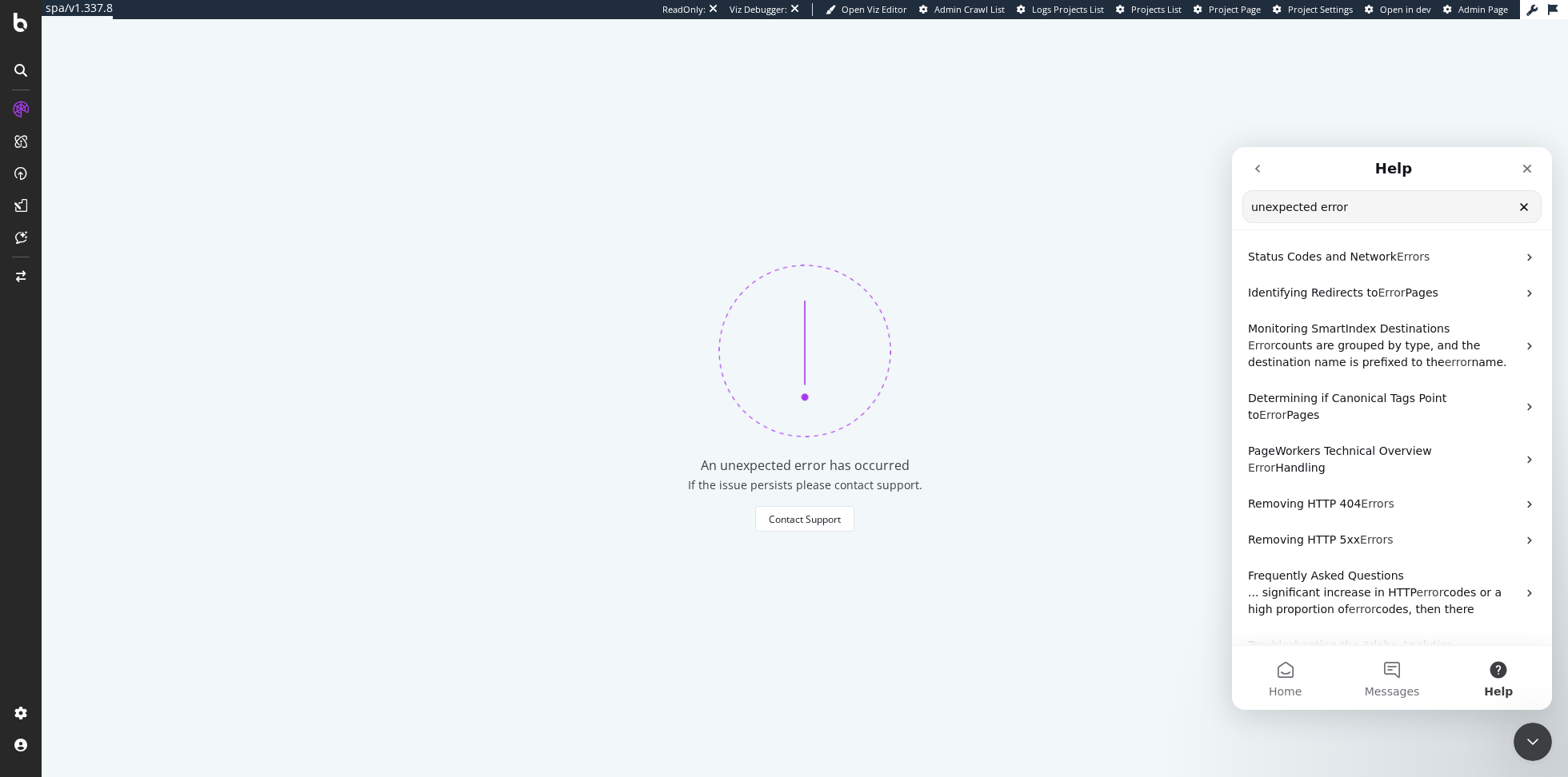
click at [1259, 178] on button "go back" at bounding box center [1258, 169] width 30 height 30
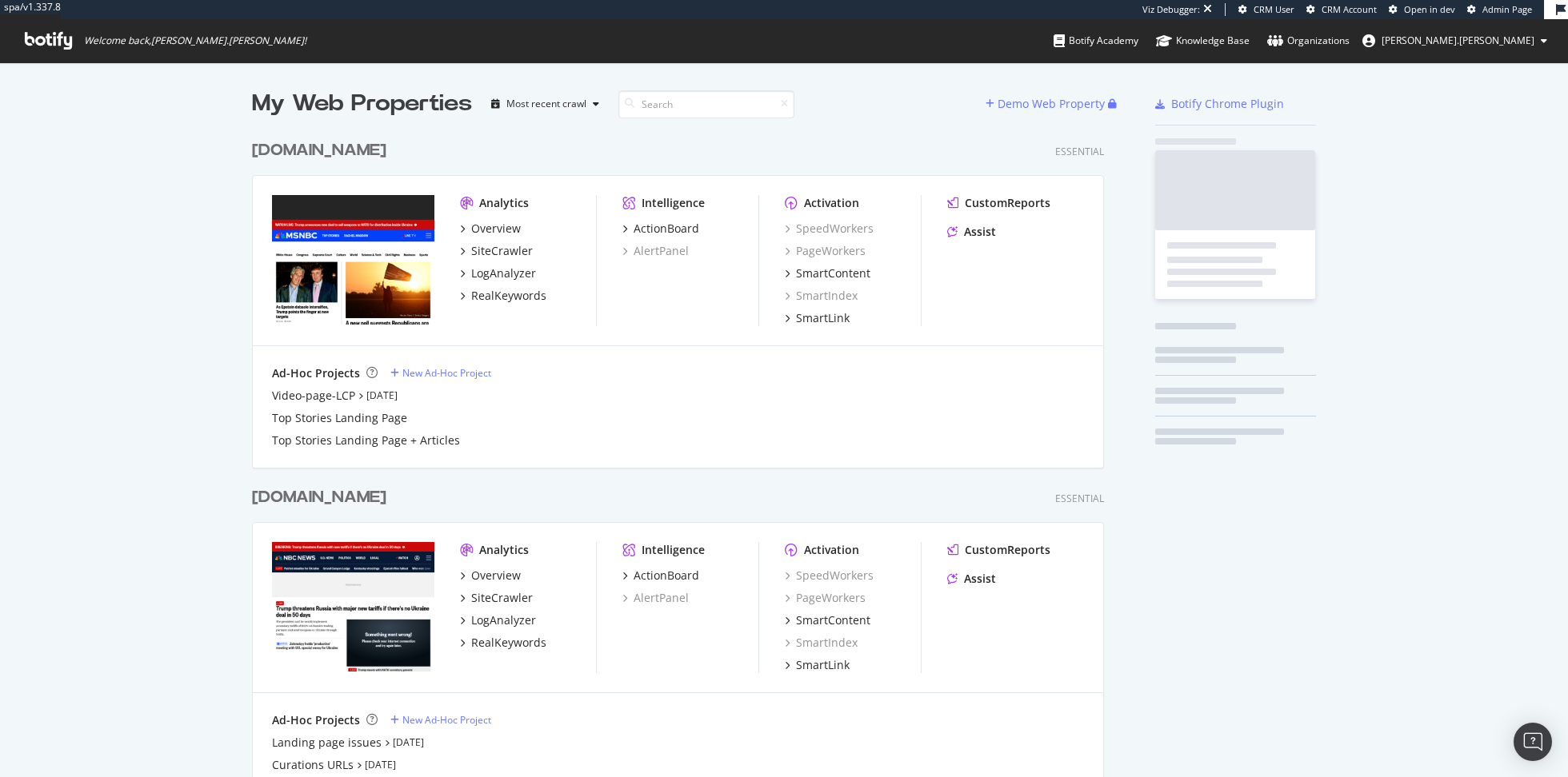
scroll to position [1445, 864]
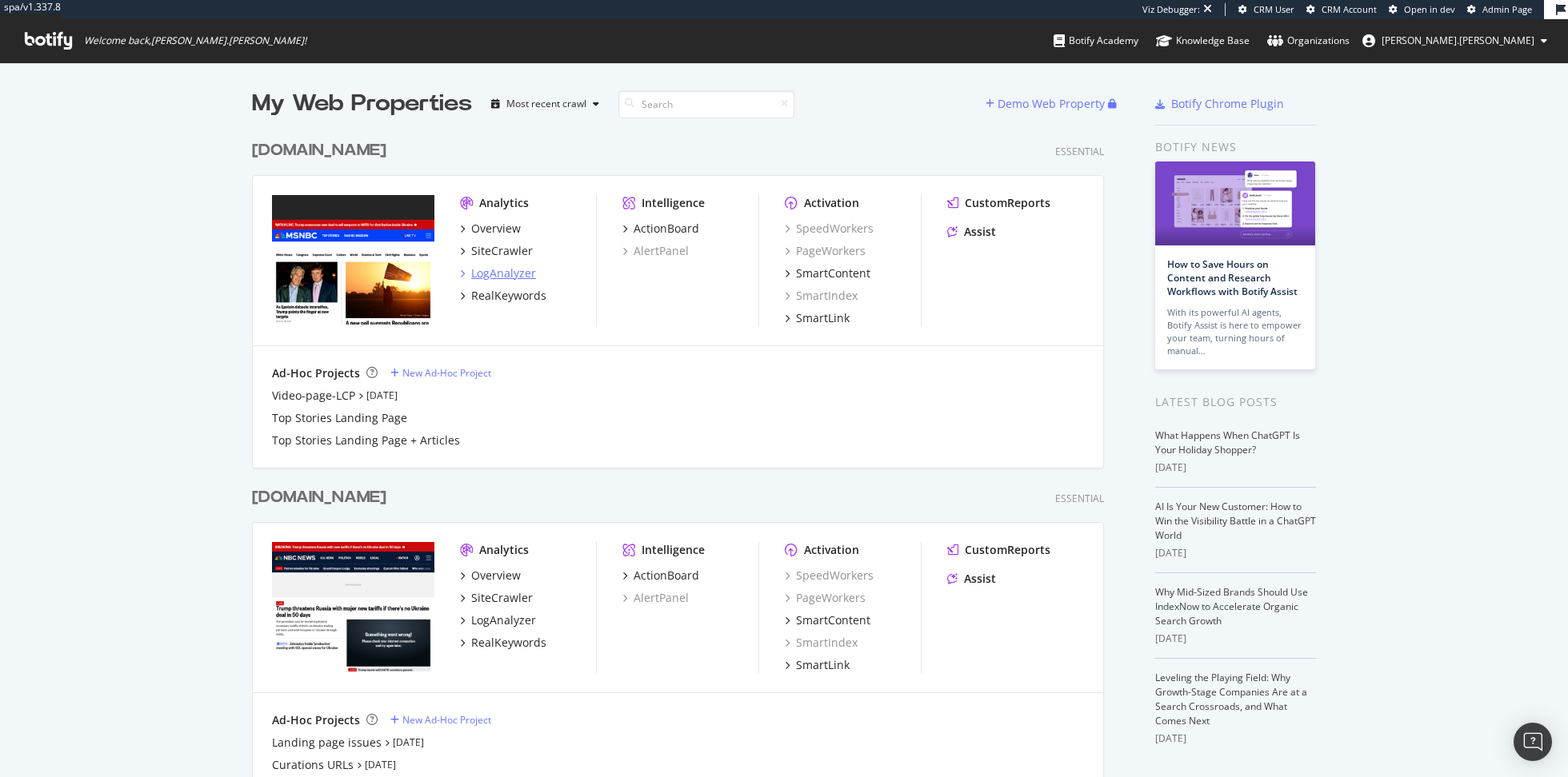
click at [481, 266] on div "LogAnalyzer" at bounding box center [504, 273] width 65 height 16
